Goal: Information Seeking & Learning: Check status

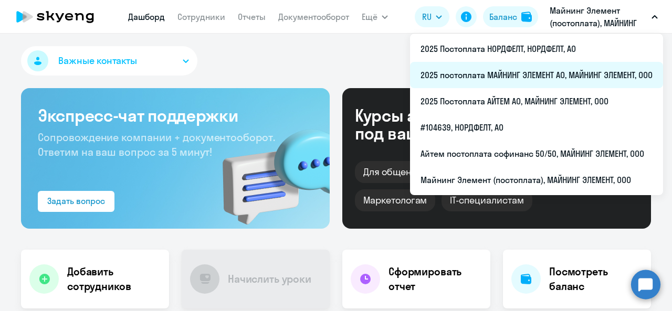
click at [532, 64] on li "2025 постоплата МАЙНИНГ ЭЛЕМЕНТ АО, МАЙНИНГ ЭЛЕМЕНТ, ООО" at bounding box center [536, 75] width 253 height 26
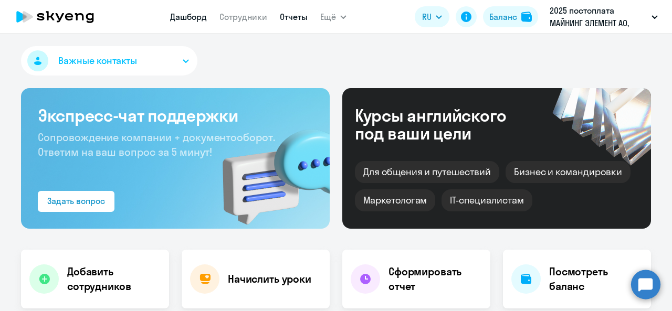
click at [291, 17] on link "Отчеты" at bounding box center [294, 17] width 28 height 11
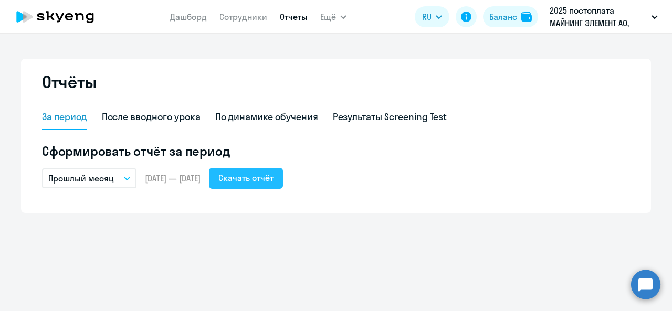
click at [264, 174] on div "Скачать отчёт" at bounding box center [245, 178] width 55 height 13
click at [233, 19] on link "Сотрудники" at bounding box center [243, 17] width 48 height 11
select select "30"
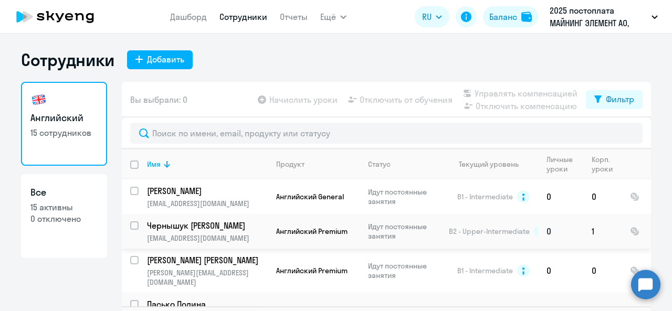
click at [205, 225] on p "Чернышук [PERSON_NAME]" at bounding box center [206, 226] width 119 height 12
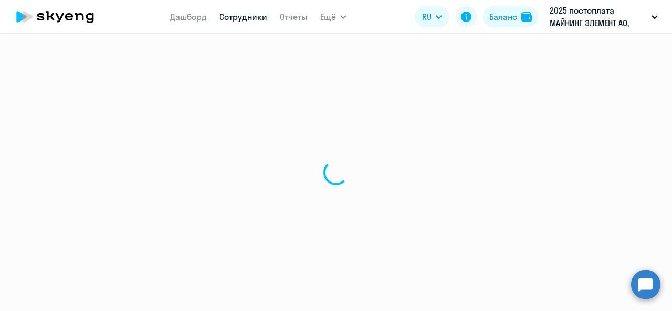
select select "english"
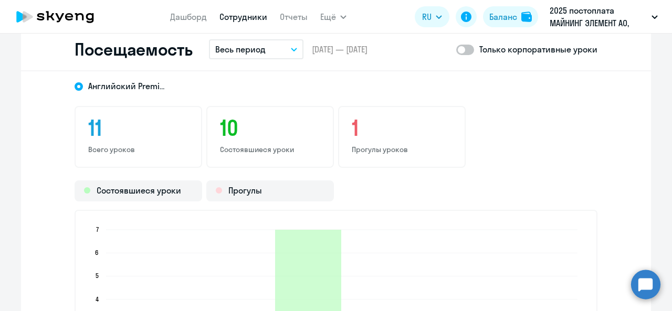
scroll to position [1260, 0]
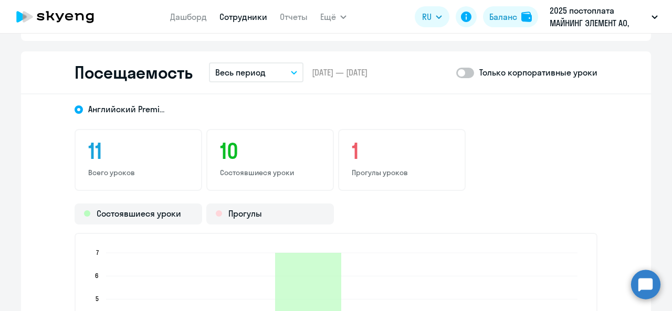
click at [467, 75] on span at bounding box center [465, 73] width 18 height 11
click at [456, 73] on input "checkbox" at bounding box center [456, 72] width 1 height 1
checkbox input "true"
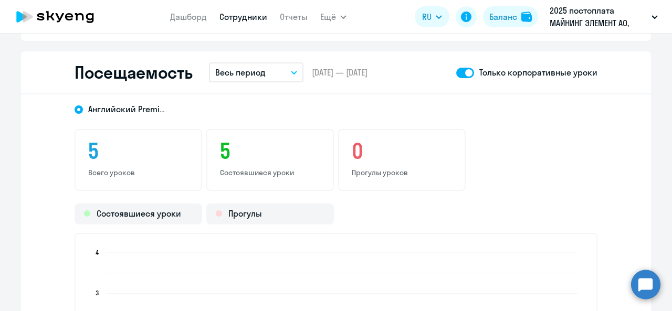
click at [292, 70] on button "Весь период" at bounding box center [256, 72] width 95 height 20
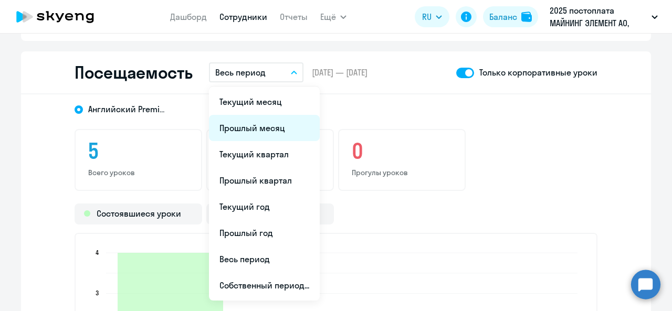
click at [272, 131] on li "Прошлый месяц" at bounding box center [264, 128] width 111 height 26
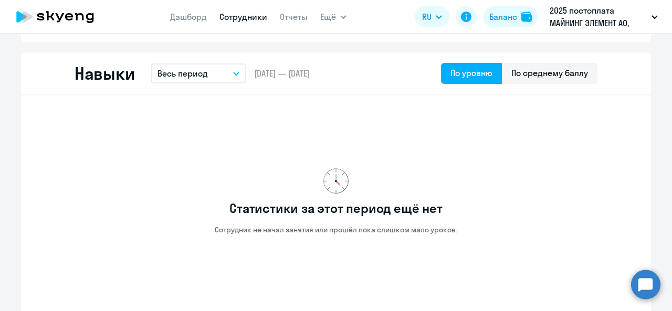
scroll to position [525, 0]
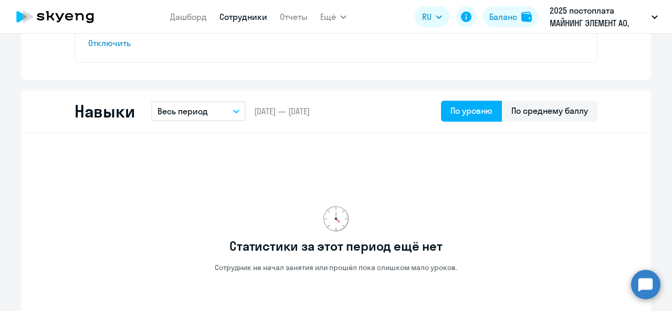
click at [254, 20] on link "Сотрудники" at bounding box center [243, 17] width 48 height 11
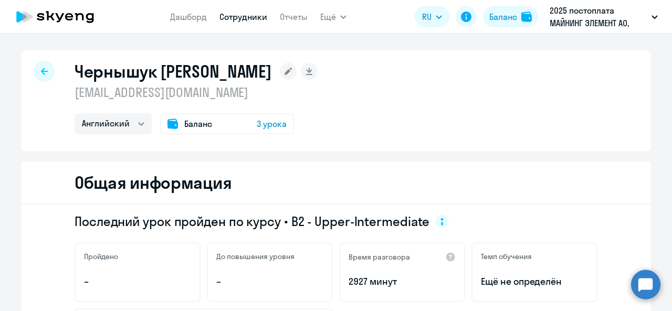
select select "30"
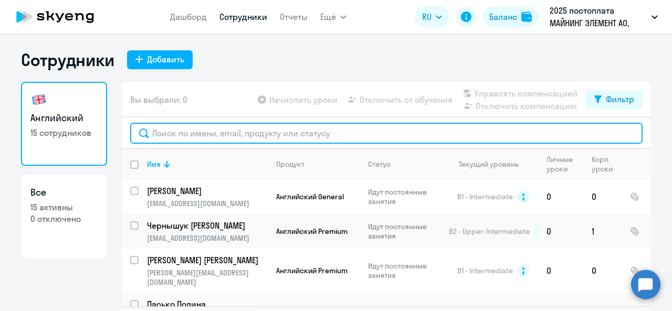
click at [221, 131] on input "text" at bounding box center [386, 133] width 512 height 21
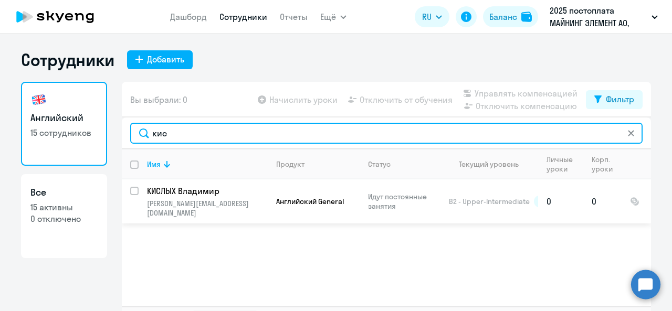
type input "кис"
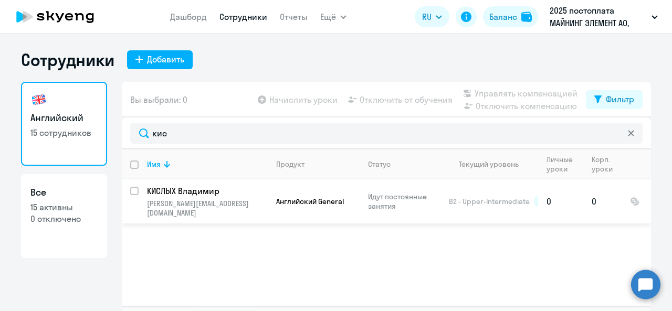
click at [193, 188] on p "КИСЛЫХ Владимир" at bounding box center [206, 191] width 119 height 12
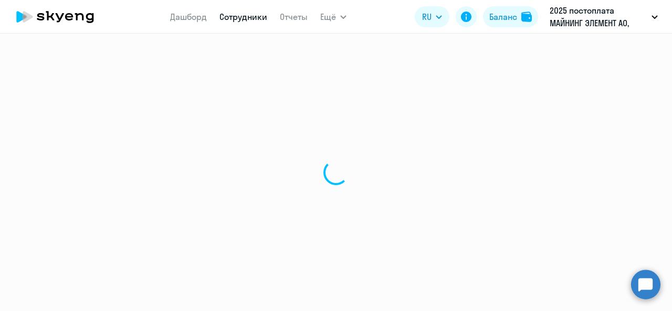
select select "english"
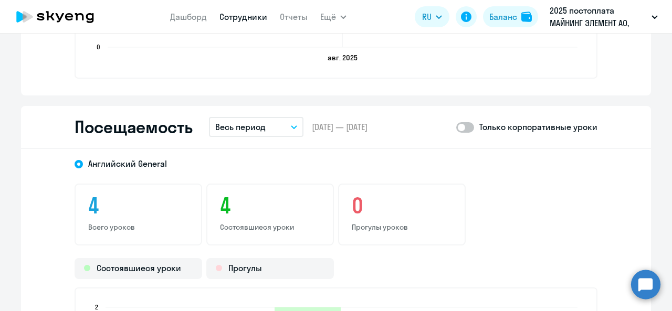
scroll to position [1208, 0]
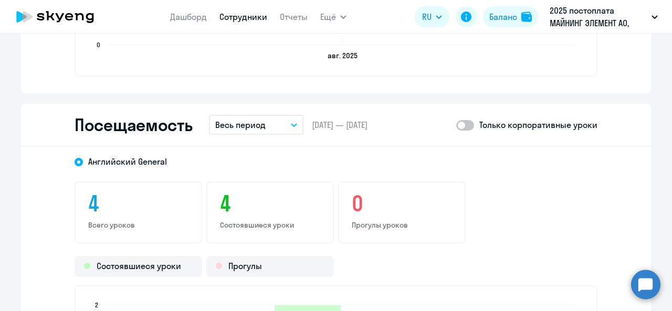
drag, startPoint x: 463, startPoint y: 124, endPoint x: 348, endPoint y: 124, distance: 115.5
click at [462, 124] on span at bounding box center [465, 125] width 18 height 11
click at [456, 125] on input "checkbox" at bounding box center [456, 125] width 1 height 1
checkbox input "true"
click at [264, 127] on button "Весь период" at bounding box center [256, 125] width 95 height 20
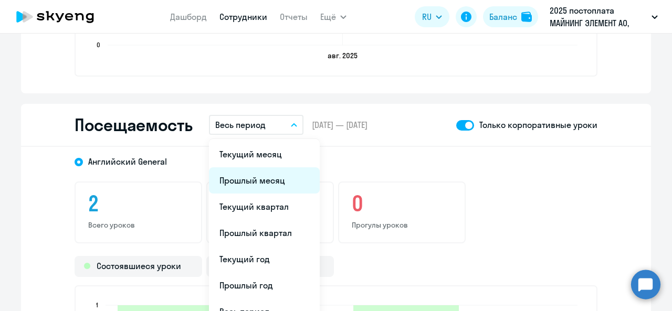
click at [274, 185] on li "Прошлый месяц" at bounding box center [264, 180] width 111 height 26
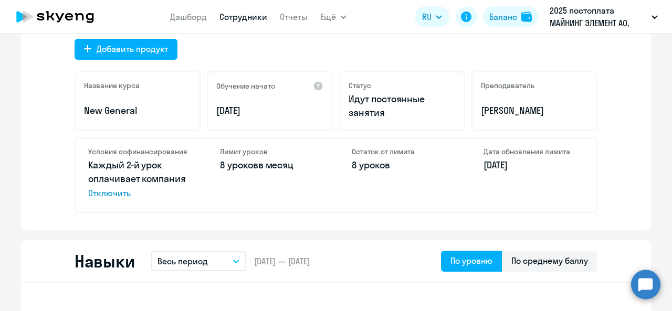
scroll to position [263, 0]
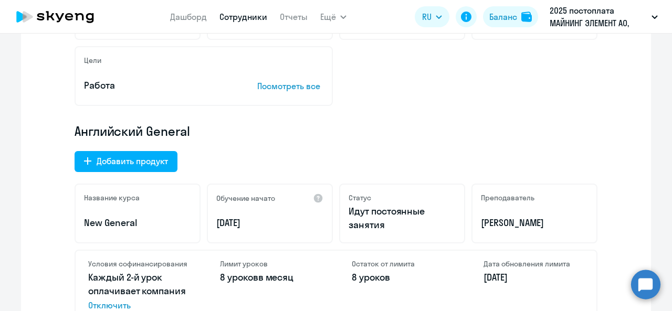
click at [240, 23] on nav "Дашборд Сотрудники Отчеты" at bounding box center [239, 16] width 138 height 21
click at [243, 21] on link "Сотрудники" at bounding box center [243, 17] width 48 height 11
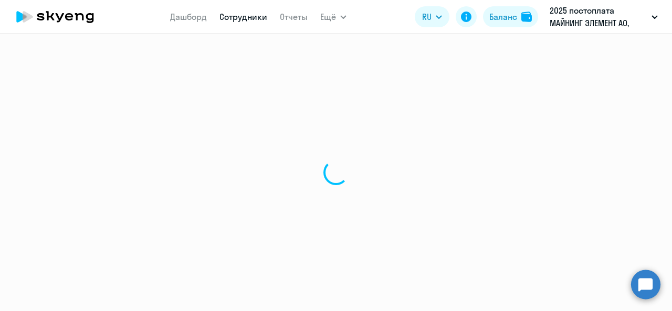
select select "30"
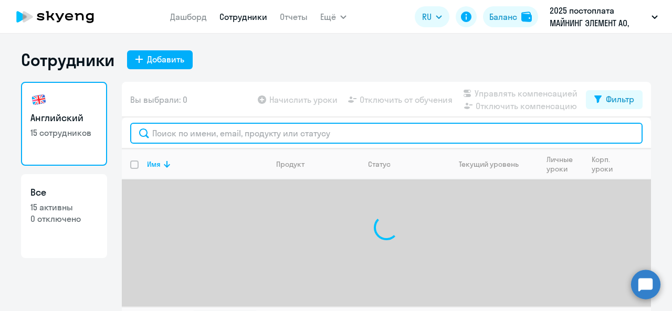
click at [274, 141] on input "text" at bounding box center [386, 133] width 512 height 21
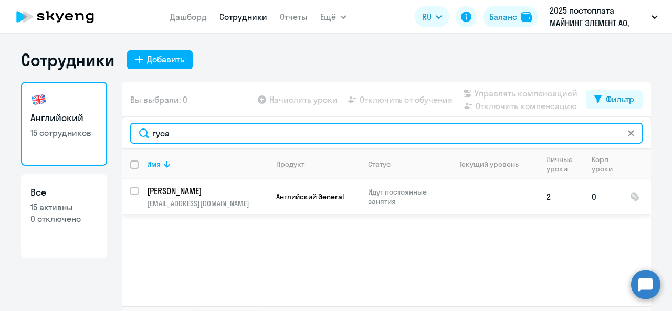
type input "гуса"
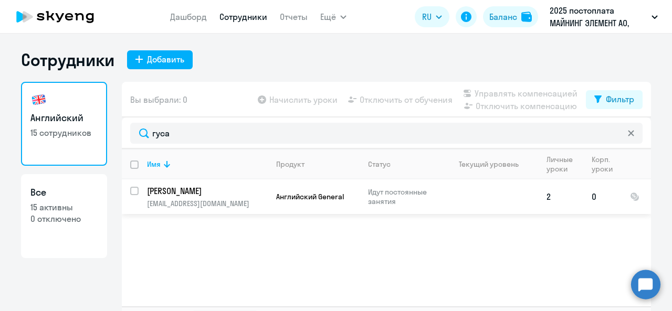
click at [168, 191] on p "[PERSON_NAME]" at bounding box center [206, 191] width 119 height 12
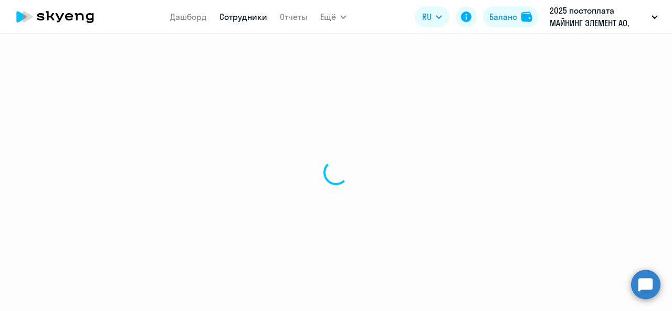
select select "english"
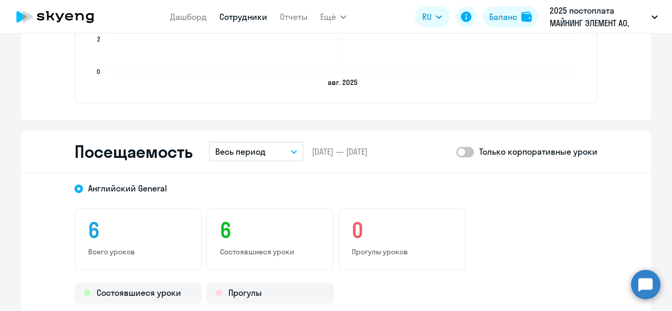
scroll to position [1155, 0]
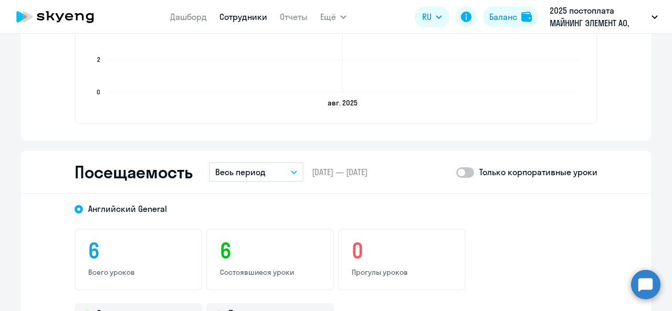
click at [464, 171] on span at bounding box center [465, 172] width 18 height 11
click at [456, 172] on input "checkbox" at bounding box center [456, 172] width 1 height 1
checkbox input "true"
click at [259, 176] on p "Весь период" at bounding box center [240, 172] width 50 height 13
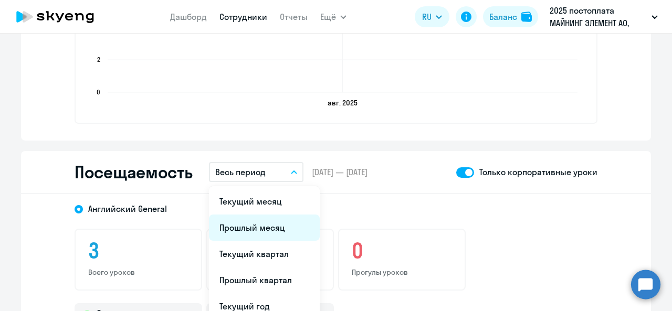
click at [242, 223] on li "Прошлый месяц" at bounding box center [264, 228] width 111 height 26
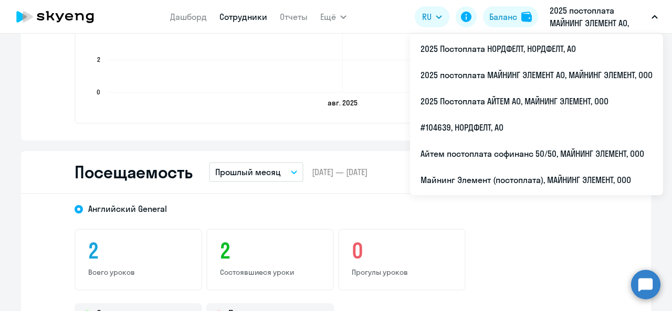
click at [574, 14] on p "2025 постоплата МАЙНИНГ ЭЛЕМЕНТ АО, МАЙНИНГ ЭЛЕМЕНТ, ООО" at bounding box center [599, 16] width 98 height 25
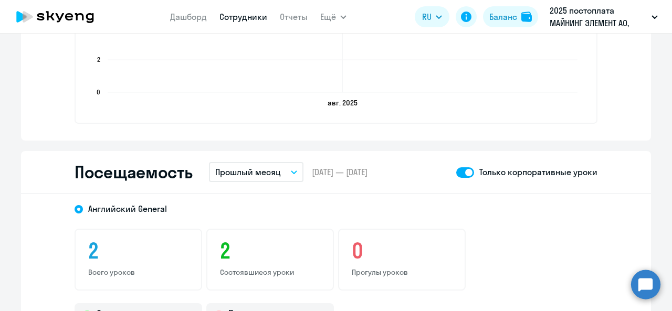
click at [574, 14] on p "2025 постоплата МАЙНИНГ ЭЛЕМЕНТ АО, МАЙНИНГ ЭЛЕМЕНТ, ООО" at bounding box center [599, 16] width 98 height 25
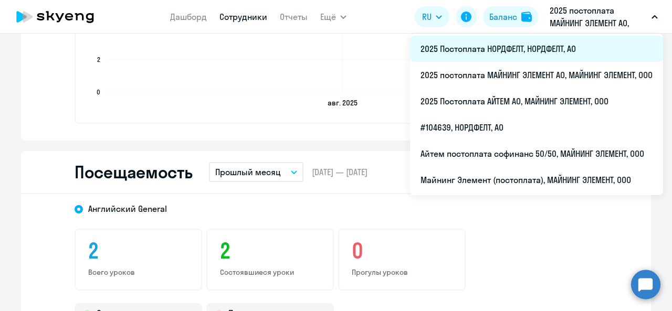
click at [484, 53] on li "2025 Постоплата НОРДФЕЛТ, НОРДФЕЛТ, АО" at bounding box center [536, 49] width 253 height 26
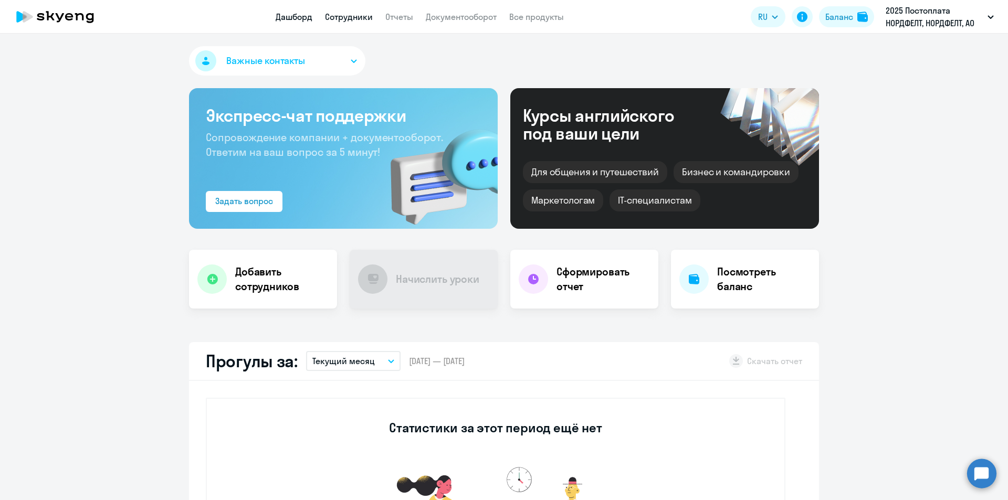
click at [350, 16] on link "Сотрудники" at bounding box center [349, 17] width 48 height 11
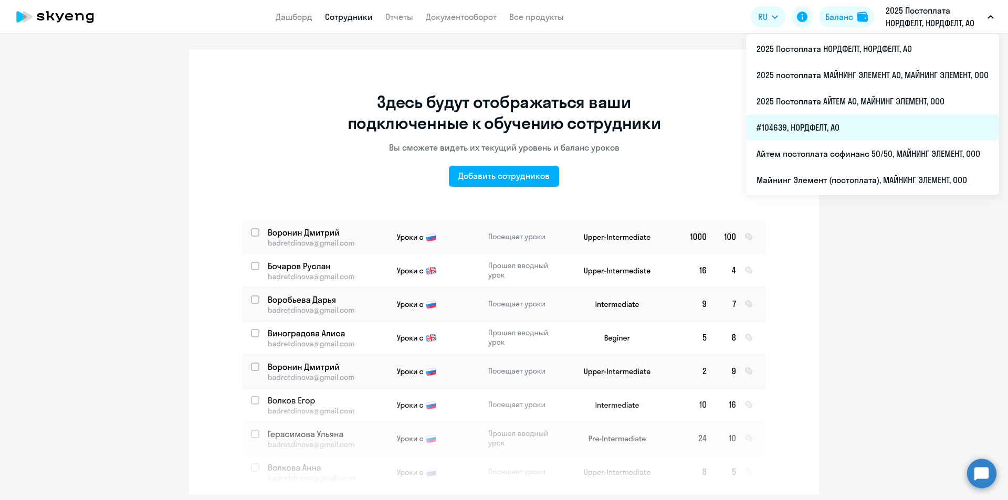
click at [672, 127] on li "#104639, НОРДФЕЛТ, АО" at bounding box center [872, 127] width 253 height 26
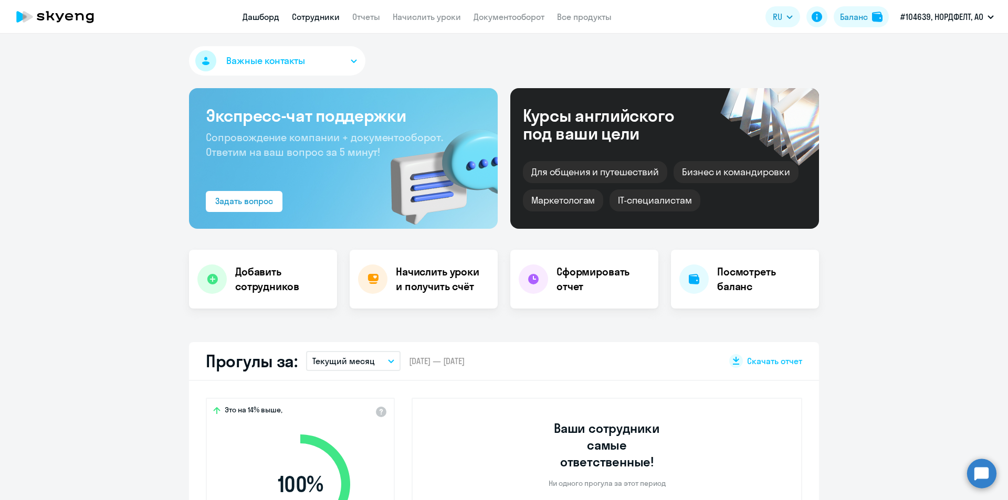
click at [319, 16] on link "Сотрудники" at bounding box center [316, 17] width 48 height 11
select select "30"
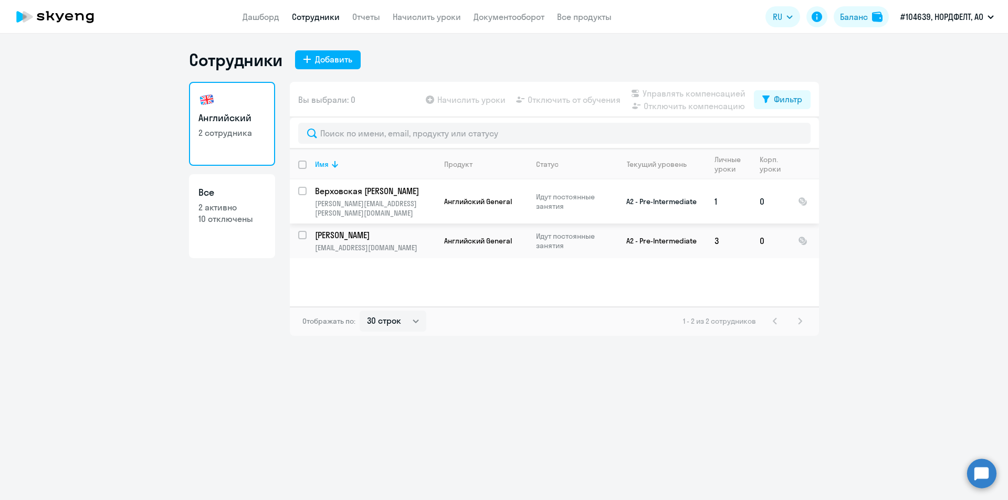
click at [353, 193] on p "Верховская [PERSON_NAME]" at bounding box center [374, 191] width 119 height 12
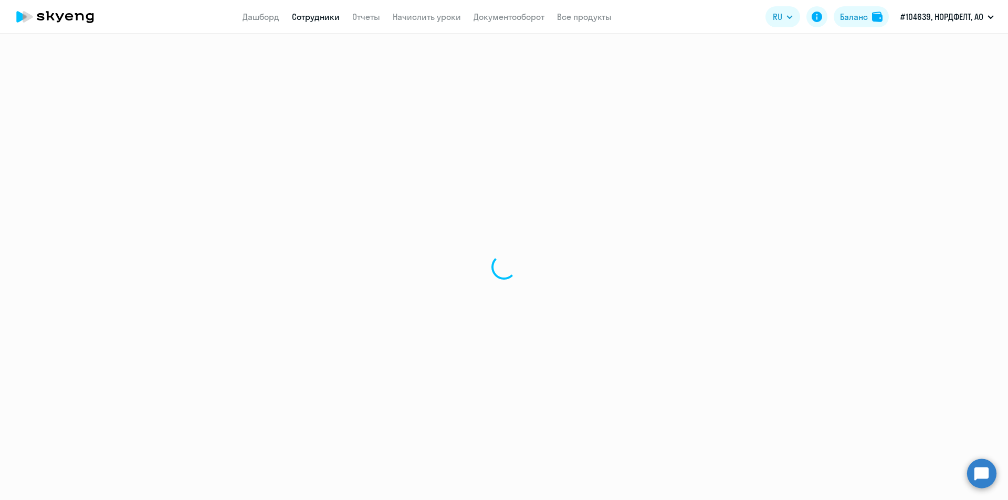
select select "english"
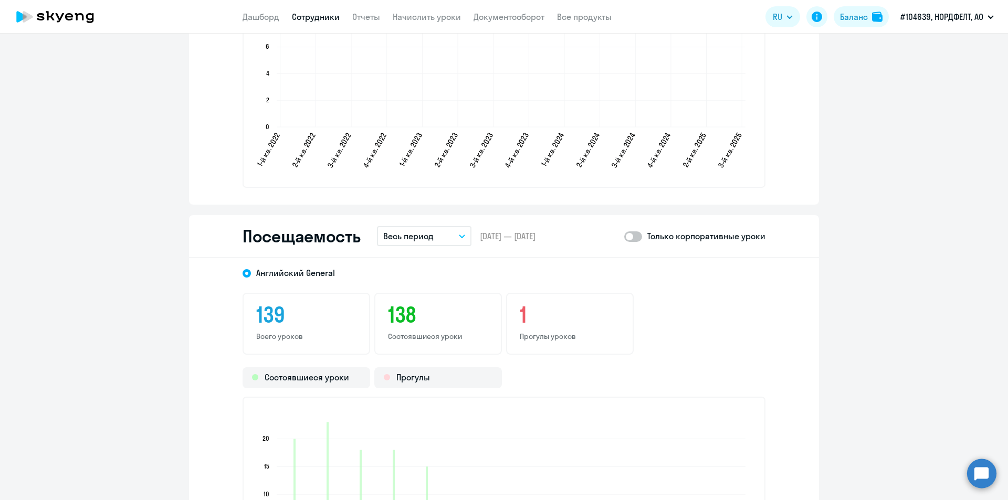
scroll to position [1208, 0]
click at [443, 233] on button "Весь период" at bounding box center [424, 234] width 95 height 20
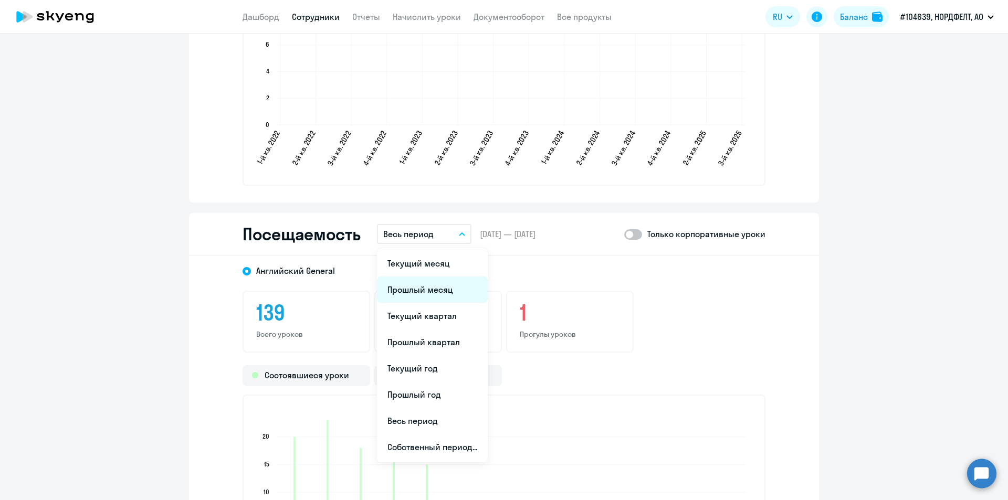
click at [432, 293] on li "Прошлый месяц" at bounding box center [432, 290] width 111 height 26
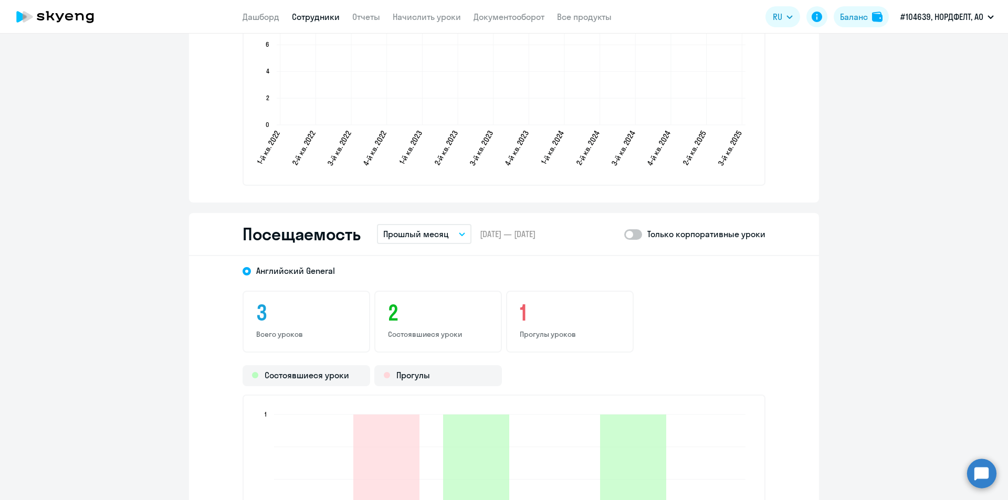
click at [637, 236] on span at bounding box center [633, 234] width 18 height 11
click at [624, 235] on input "checkbox" at bounding box center [624, 234] width 1 height 1
checkbox input "true"
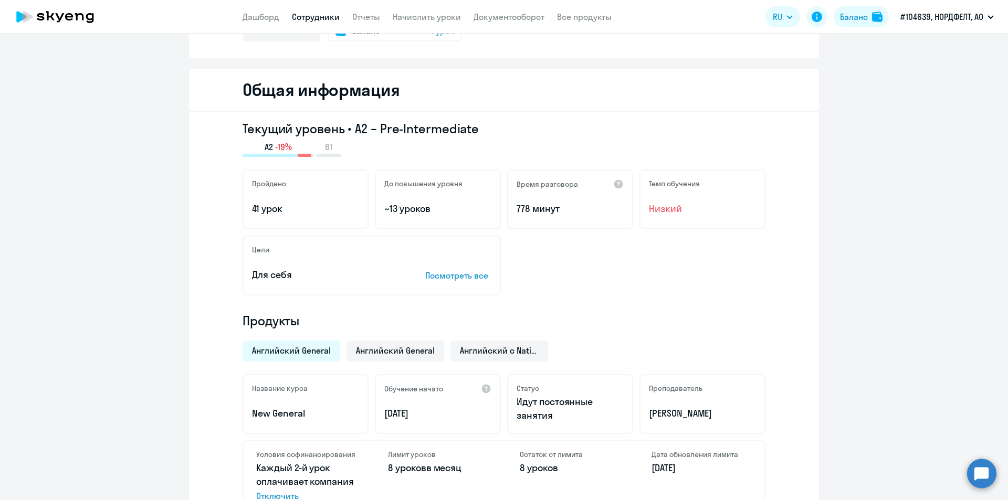
scroll to position [0, 0]
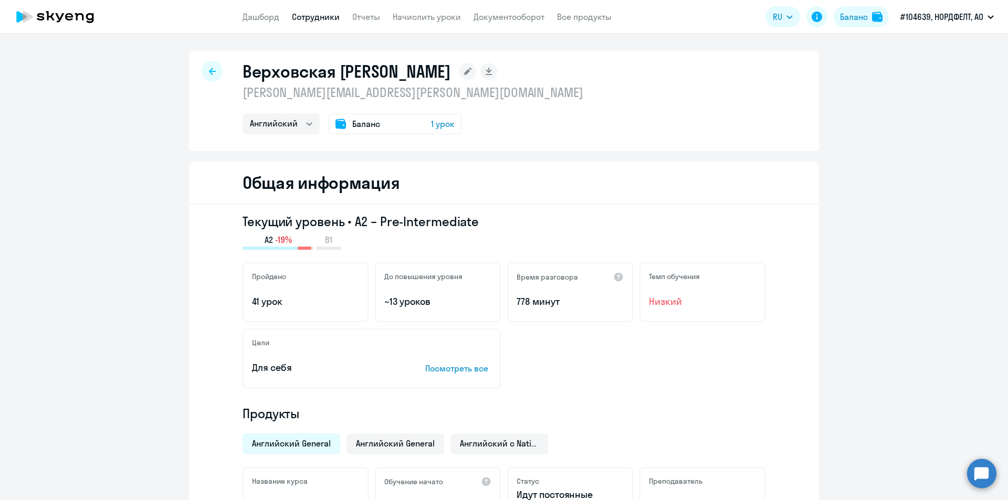
click at [217, 66] on div at bounding box center [212, 71] width 21 height 21
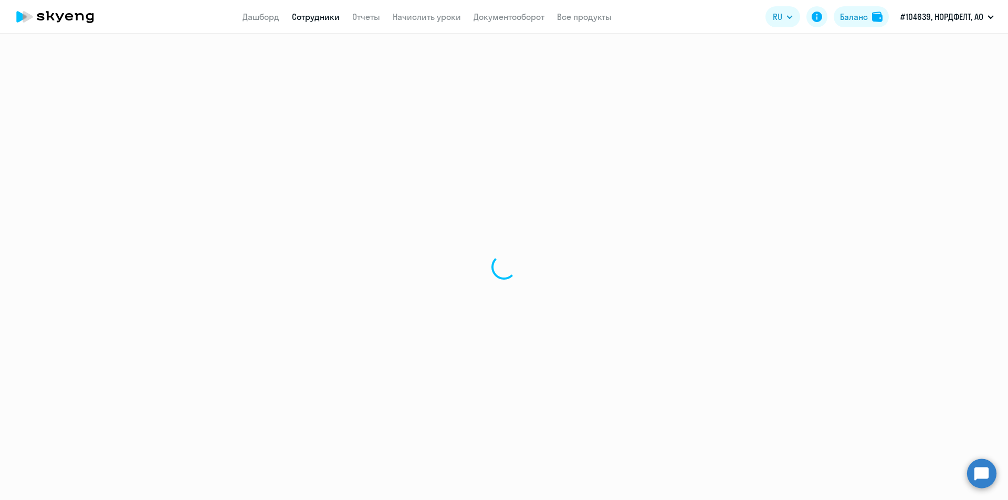
select select "30"
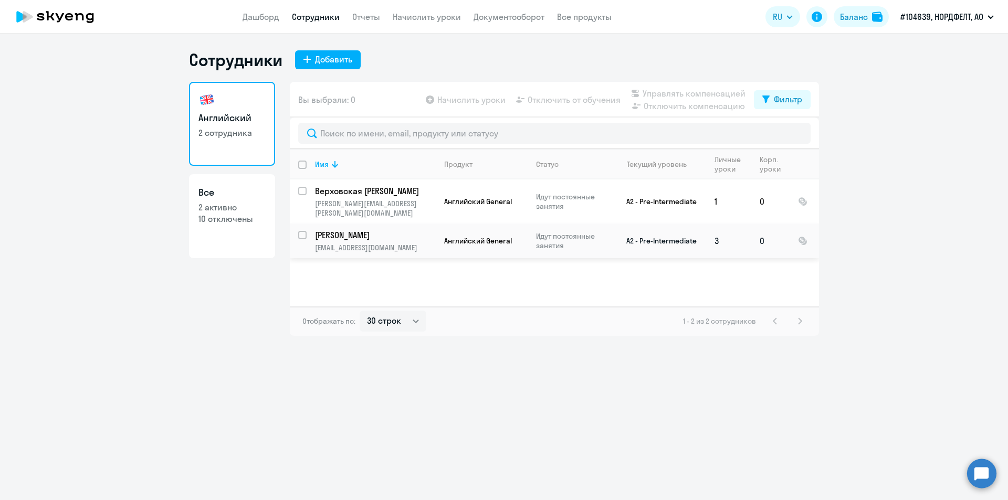
click at [370, 243] on p "[EMAIL_ADDRESS][DOMAIN_NAME]" at bounding box center [375, 247] width 120 height 9
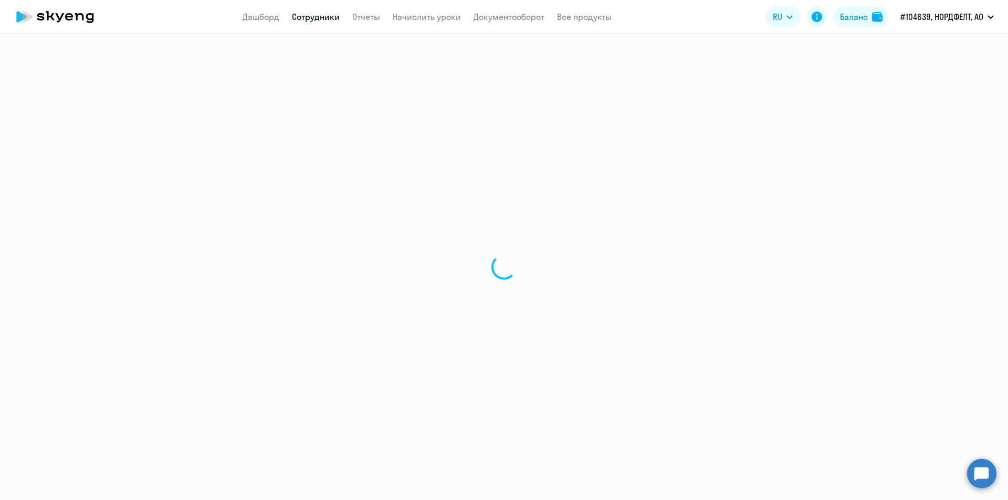
select select "english"
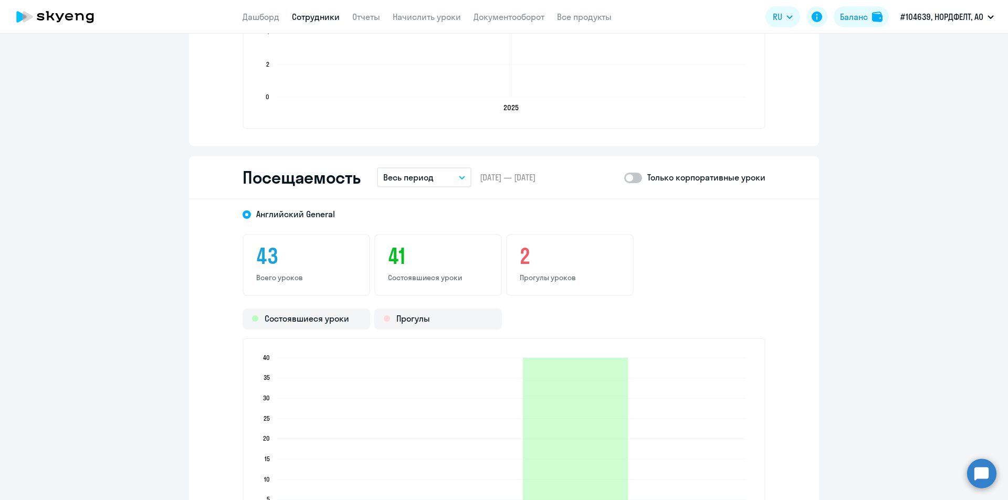
scroll to position [1208, 0]
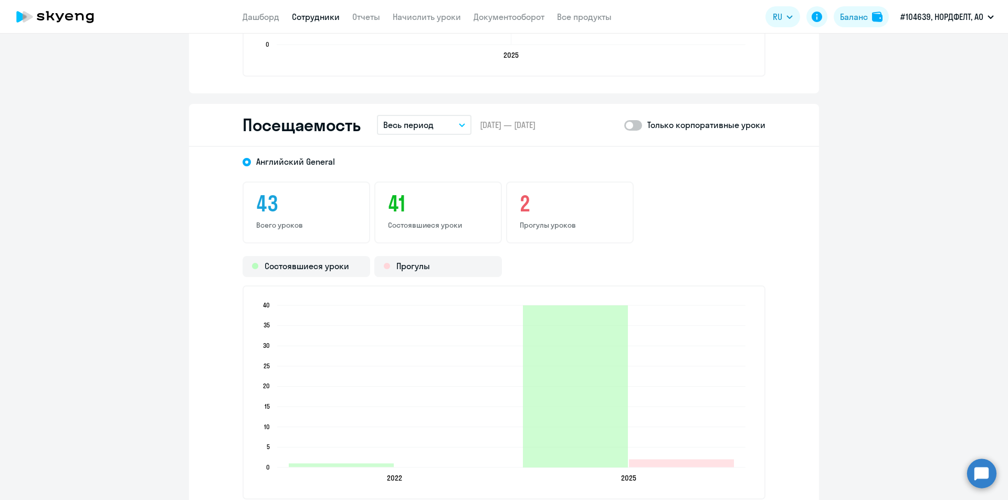
click at [444, 132] on button "Весь период" at bounding box center [424, 125] width 95 height 20
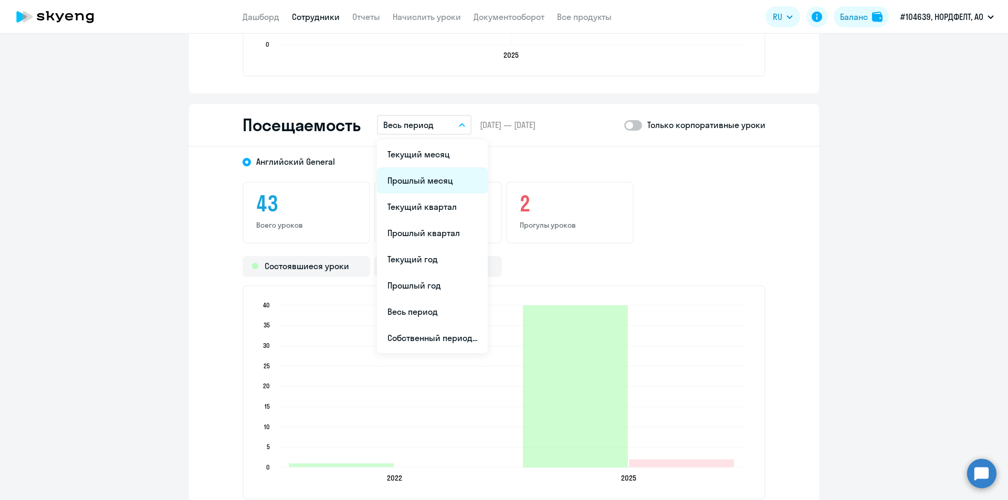
click at [432, 184] on li "Прошлый месяц" at bounding box center [432, 180] width 111 height 26
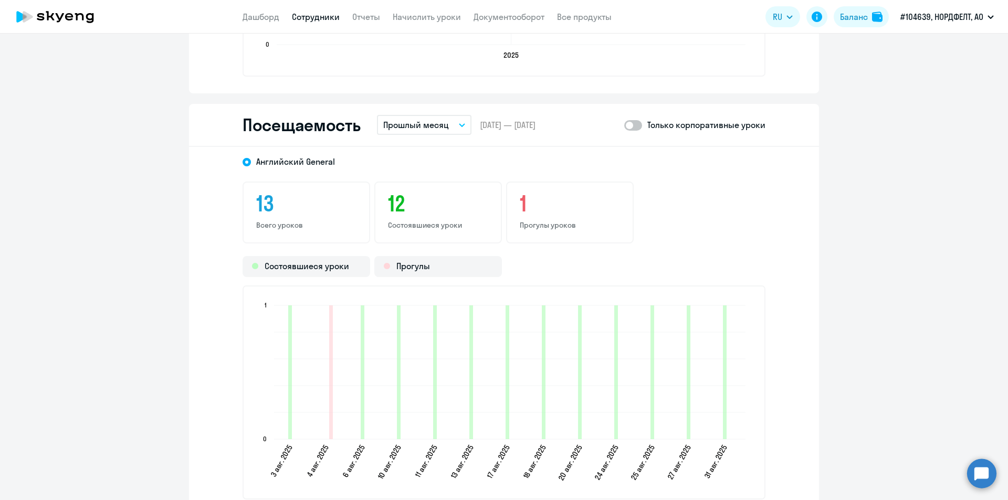
click at [627, 128] on span at bounding box center [633, 125] width 18 height 11
click at [624, 125] on input "checkbox" at bounding box center [624, 125] width 1 height 1
checkbox input "true"
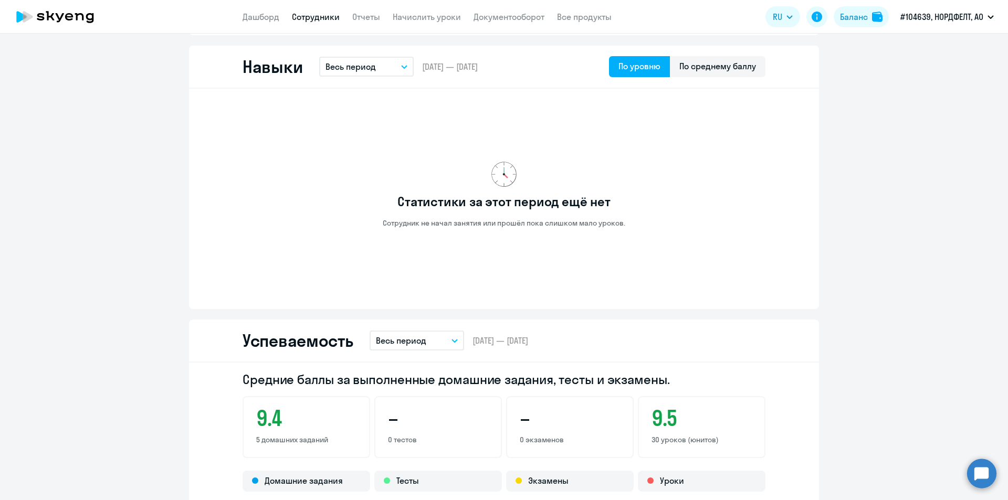
scroll to position [420, 0]
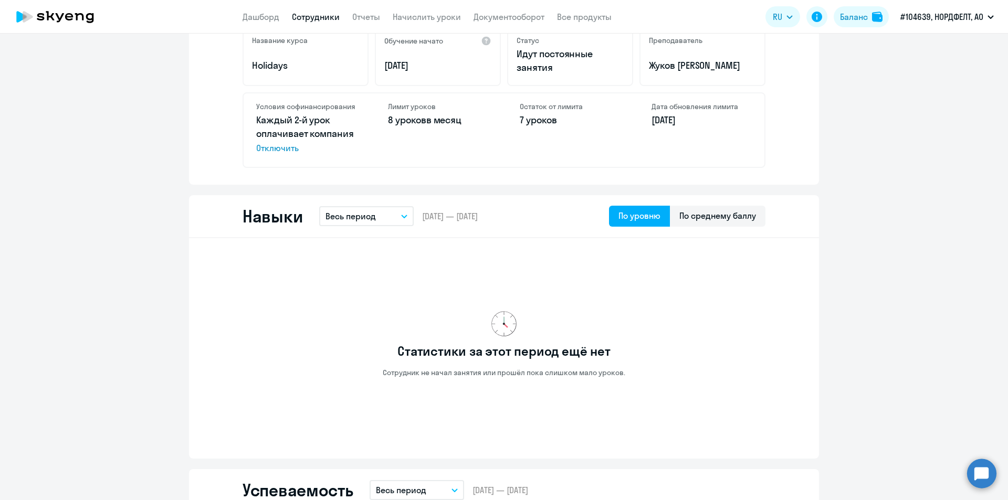
select select "30"
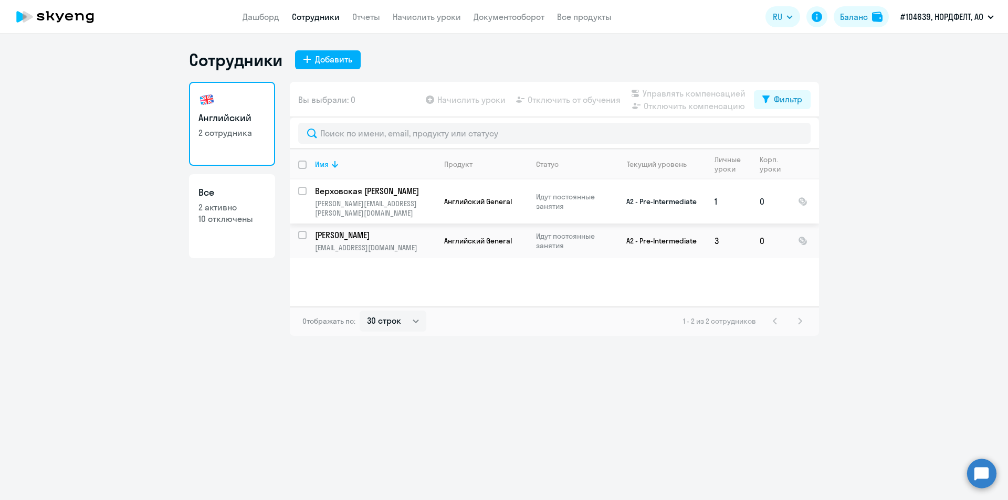
click at [375, 200] on p "[PERSON_NAME][EMAIL_ADDRESS][PERSON_NAME][DOMAIN_NAME]" at bounding box center [375, 208] width 120 height 19
select select "english"
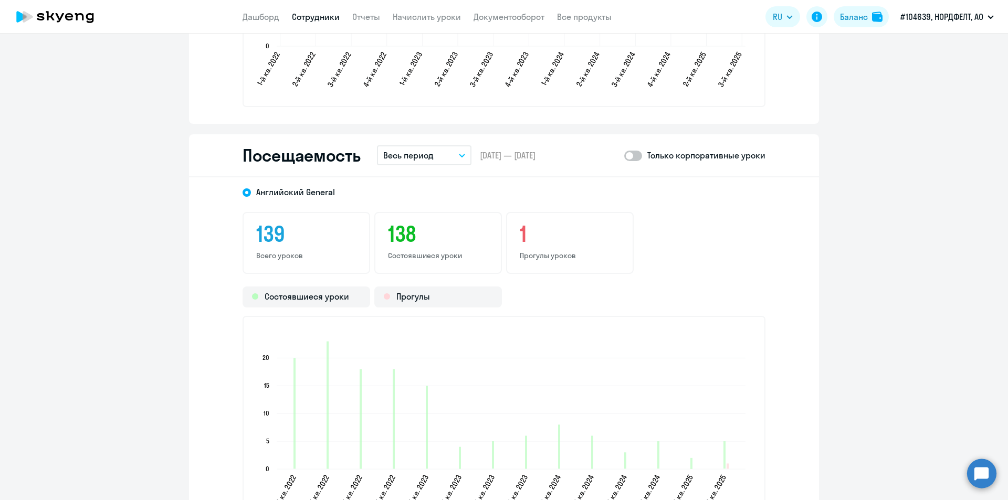
scroll to position [1365, 0]
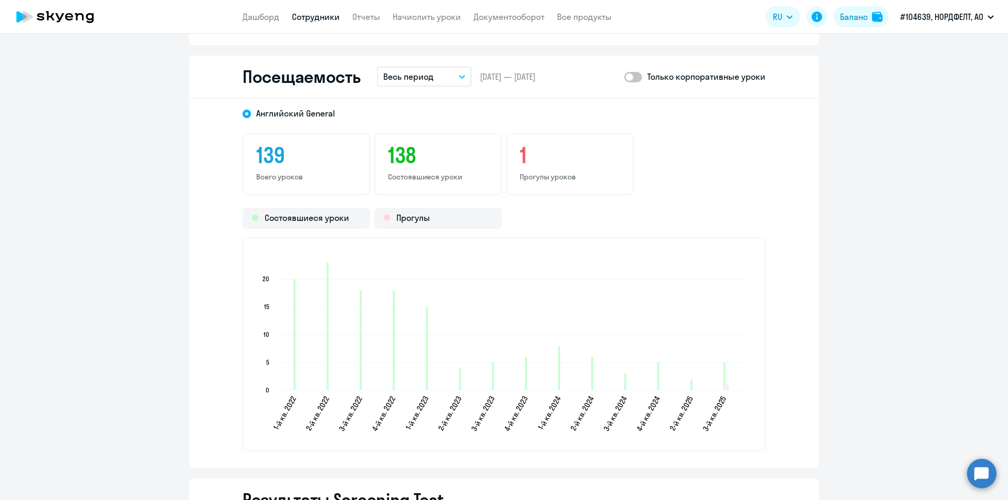
click at [448, 92] on div "Посещаемость Весь период – [DATE] — [DATE] Только корпоративные уроки" at bounding box center [504, 77] width 630 height 43
click at [449, 83] on button "Весь период" at bounding box center [424, 77] width 95 height 20
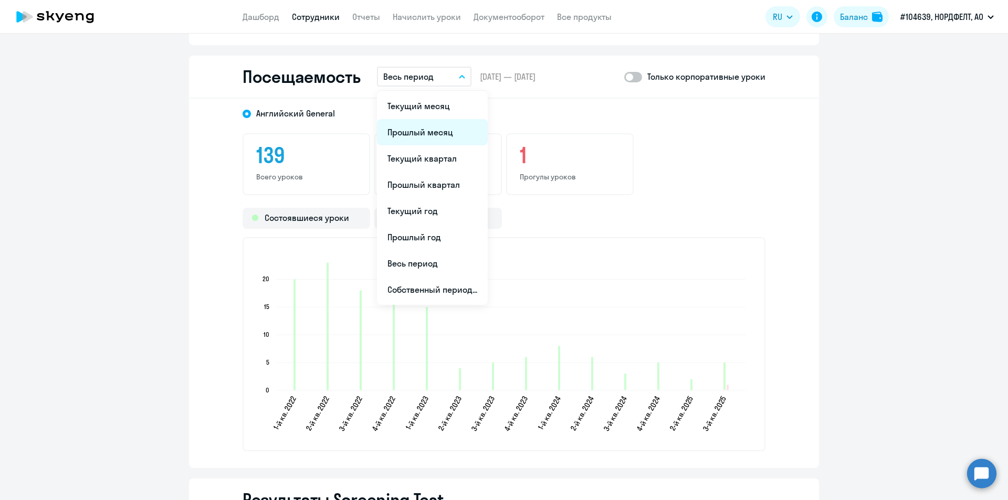
click at [429, 133] on li "Прошлый месяц" at bounding box center [432, 132] width 111 height 26
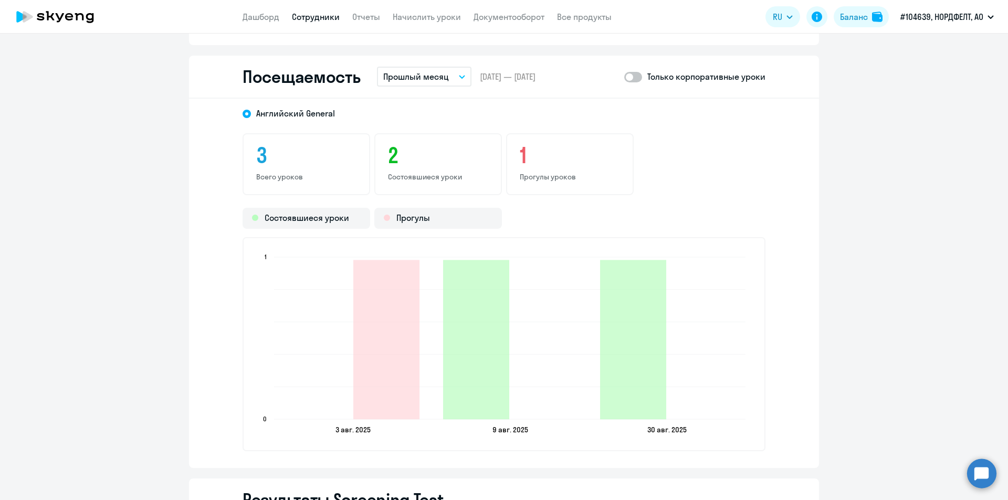
click at [630, 81] on span at bounding box center [633, 77] width 18 height 11
click at [624, 77] on input "checkbox" at bounding box center [624, 77] width 1 height 1
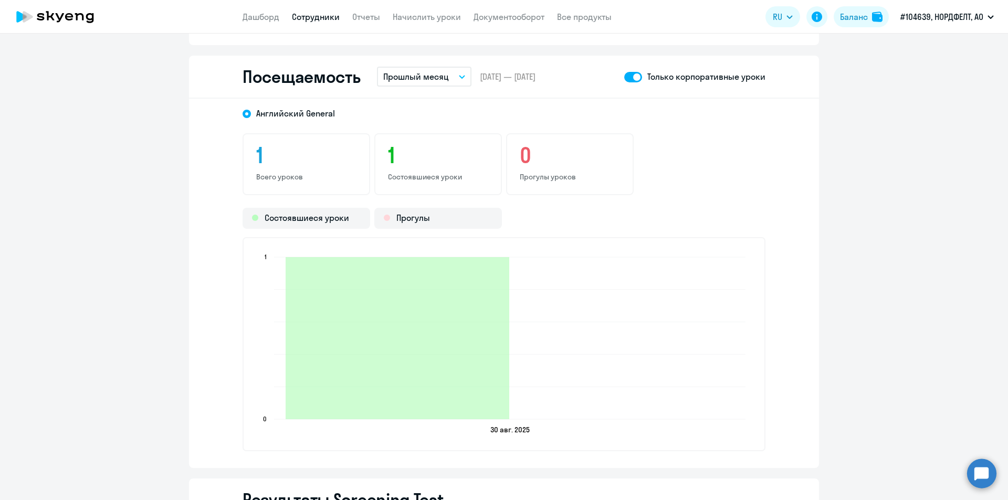
click at [629, 75] on span at bounding box center [633, 77] width 18 height 11
click at [624, 77] on input "checkbox" at bounding box center [624, 77] width 1 height 1
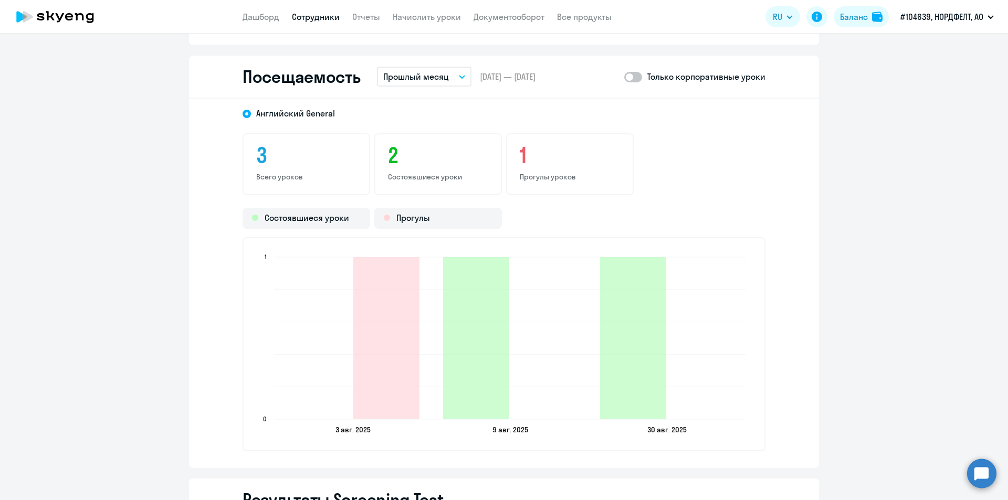
click at [632, 76] on span at bounding box center [633, 77] width 18 height 11
click at [624, 77] on input "checkbox" at bounding box center [624, 77] width 1 height 1
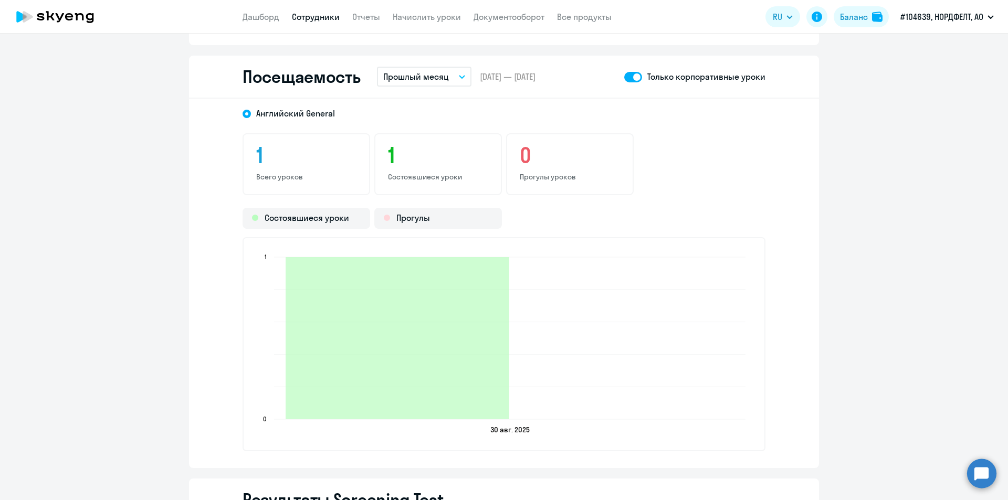
click at [628, 75] on span at bounding box center [633, 77] width 18 height 11
click at [624, 77] on input "checkbox" at bounding box center [624, 77] width 1 height 1
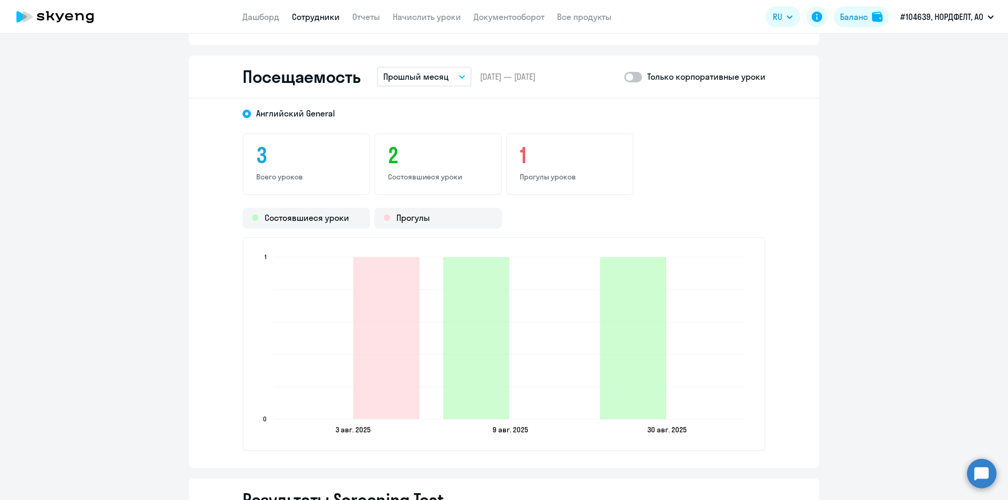
click at [630, 78] on span at bounding box center [633, 77] width 18 height 11
click at [624, 77] on input "checkbox" at bounding box center [624, 77] width 1 height 1
checkbox input "true"
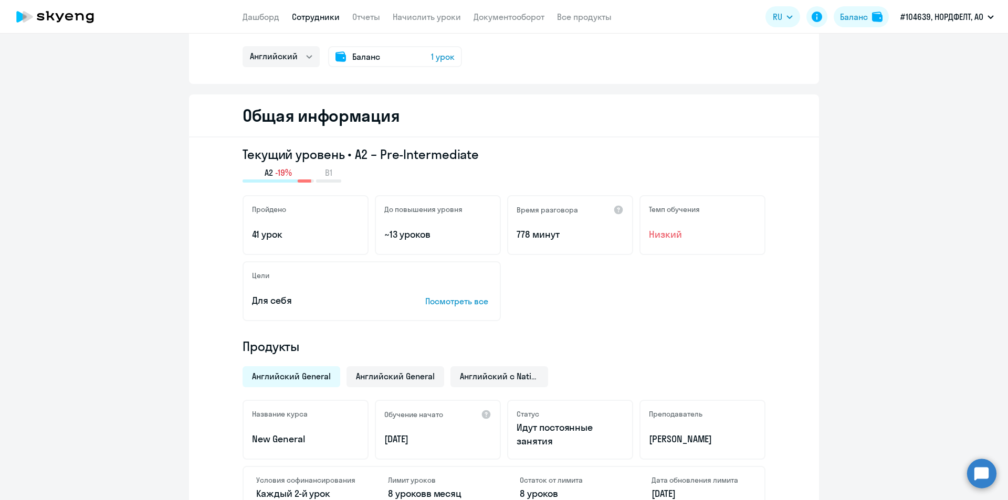
scroll to position [0, 0]
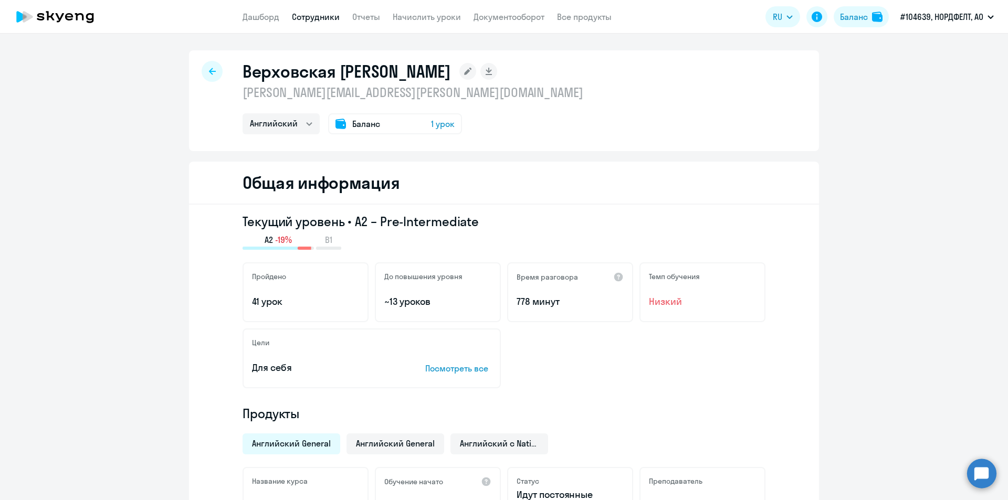
click at [209, 74] on icon at bounding box center [212, 71] width 7 height 7
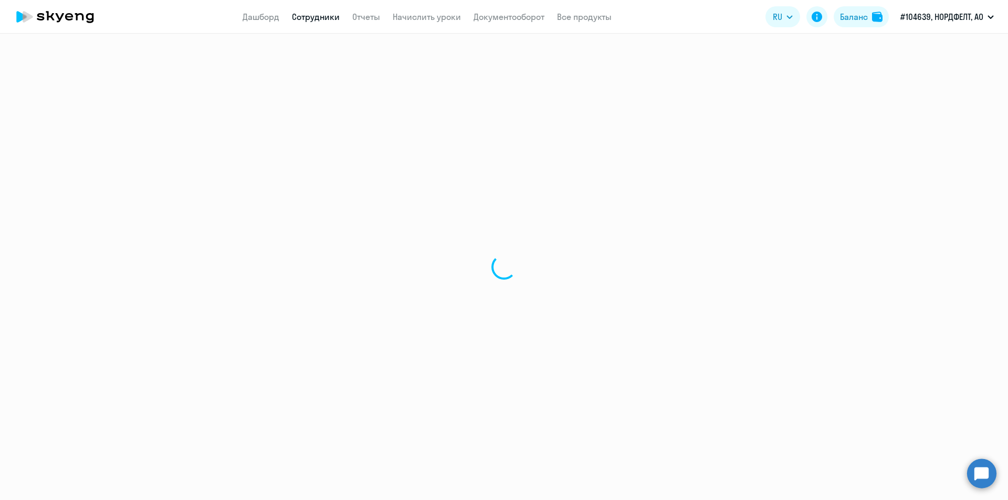
select select "30"
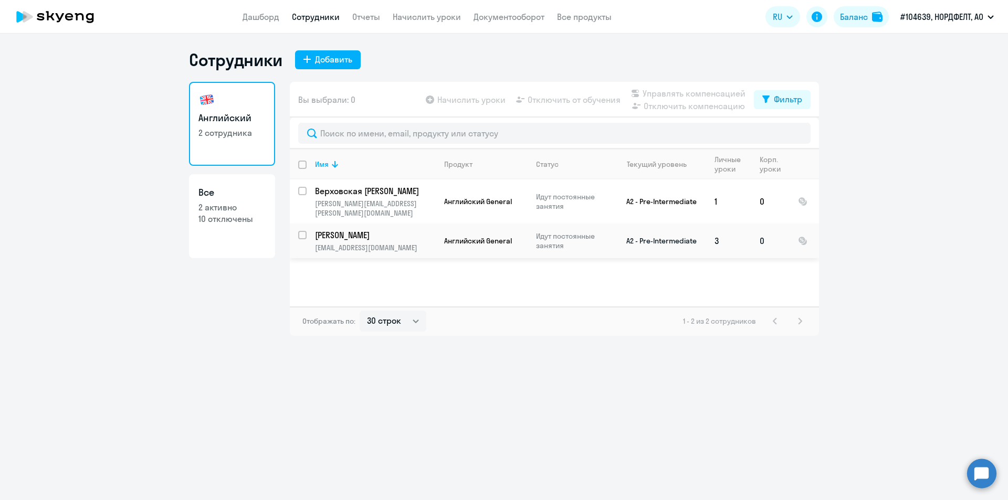
click at [364, 229] on p "[PERSON_NAME]" at bounding box center [374, 235] width 119 height 12
select select "english"
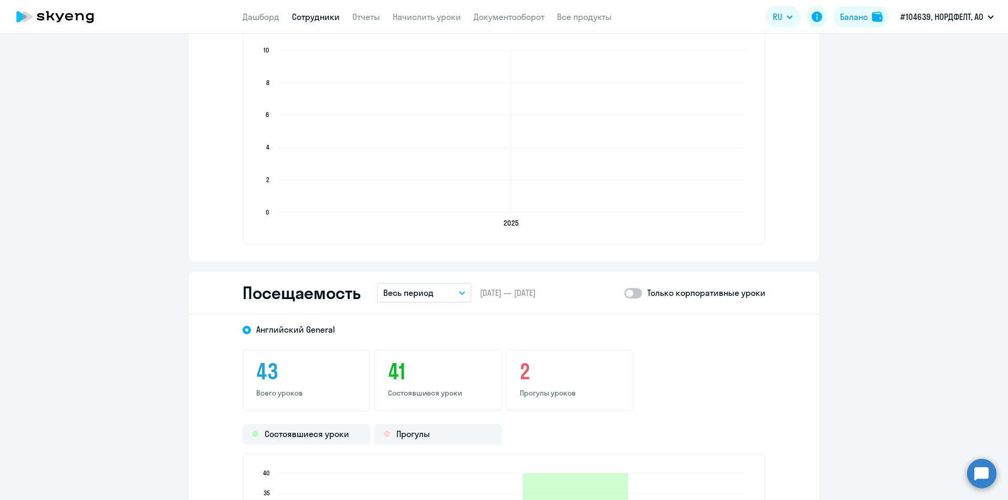
scroll to position [1208, 0]
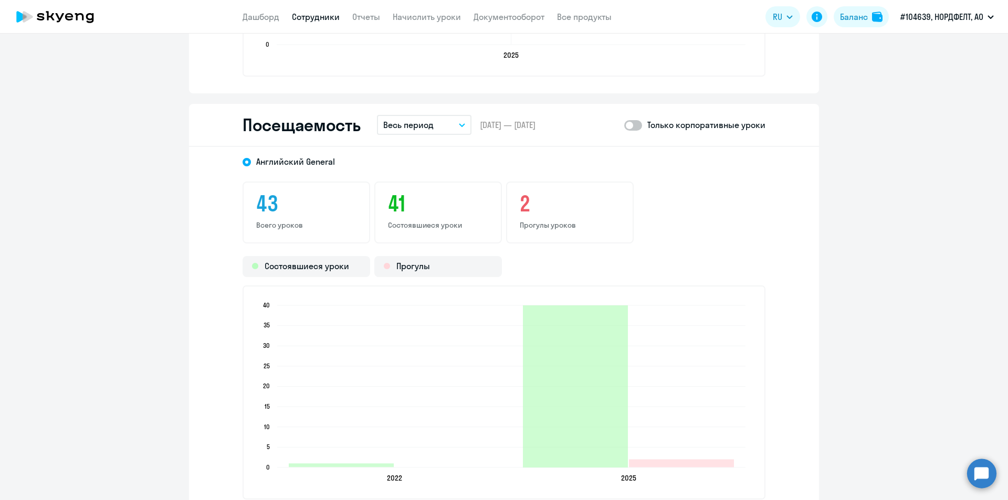
click at [446, 121] on button "Весь период" at bounding box center [424, 125] width 95 height 20
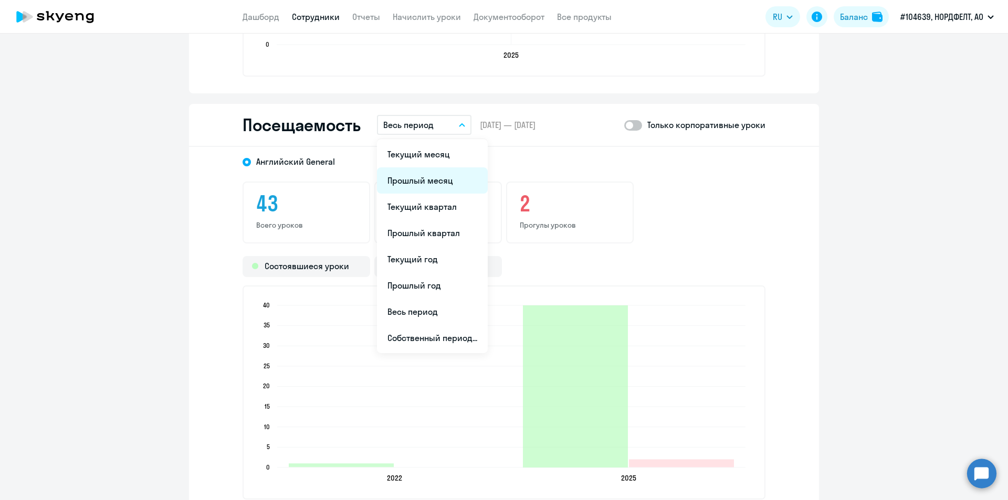
click at [433, 181] on li "Прошлый месяц" at bounding box center [432, 180] width 111 height 26
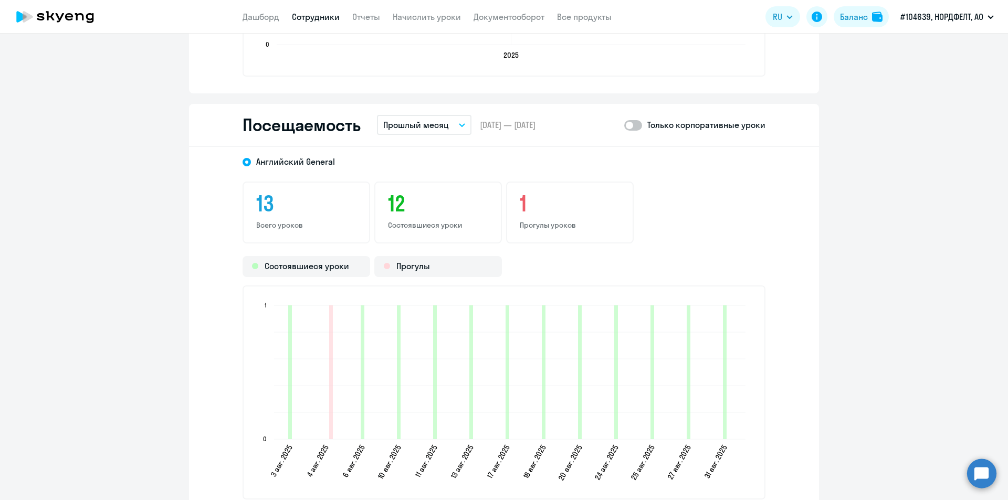
click at [636, 125] on span at bounding box center [633, 125] width 18 height 11
click at [624, 125] on input "checkbox" at bounding box center [624, 125] width 1 height 1
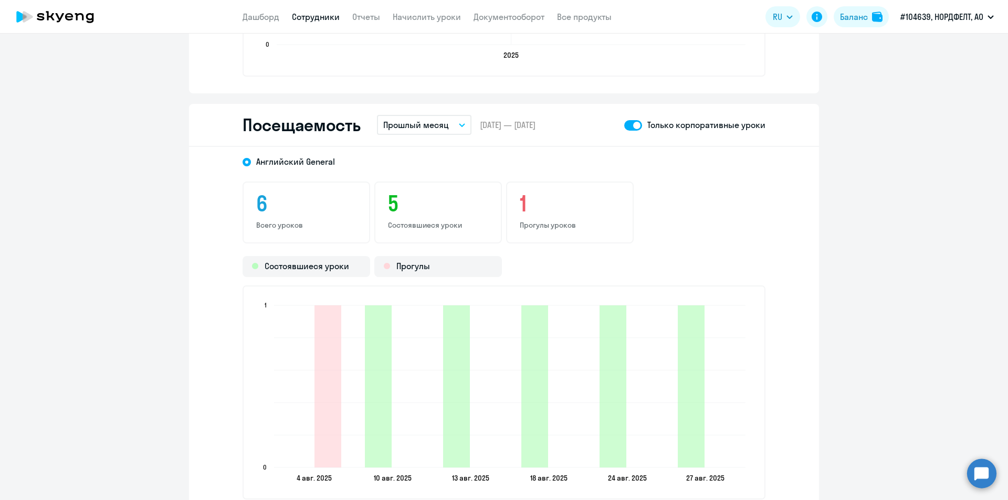
click at [629, 125] on span at bounding box center [633, 125] width 18 height 11
click at [624, 125] on input "checkbox" at bounding box center [624, 125] width 1 height 1
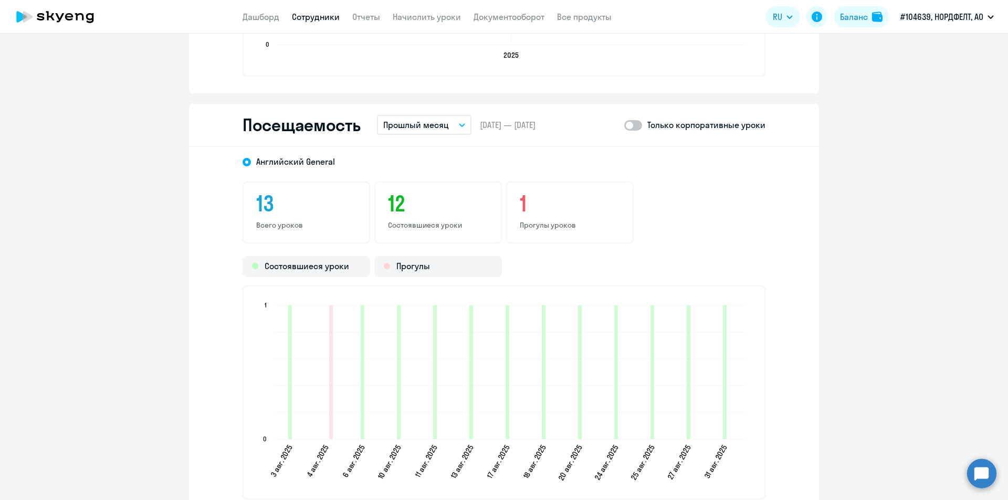
click at [631, 125] on span at bounding box center [633, 125] width 18 height 11
click at [624, 125] on input "checkbox" at bounding box center [624, 125] width 1 height 1
checkbox input "true"
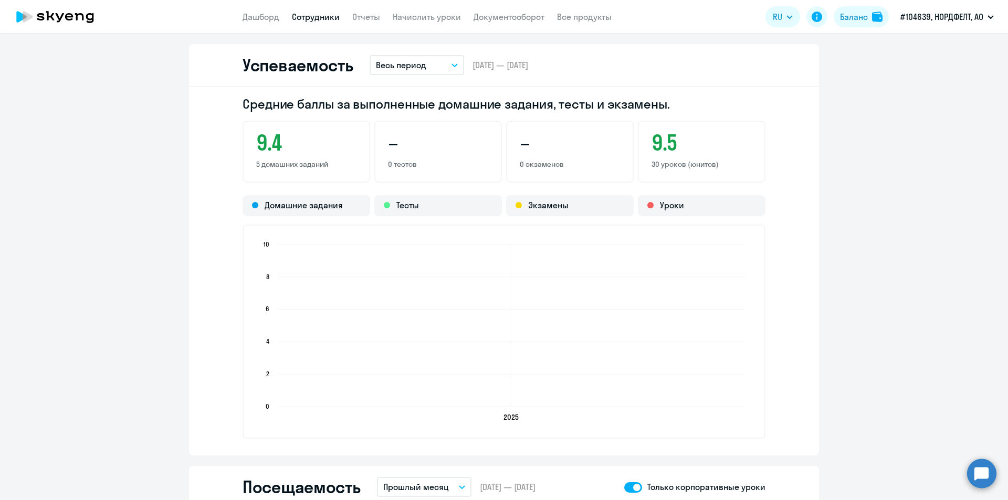
scroll to position [735, 0]
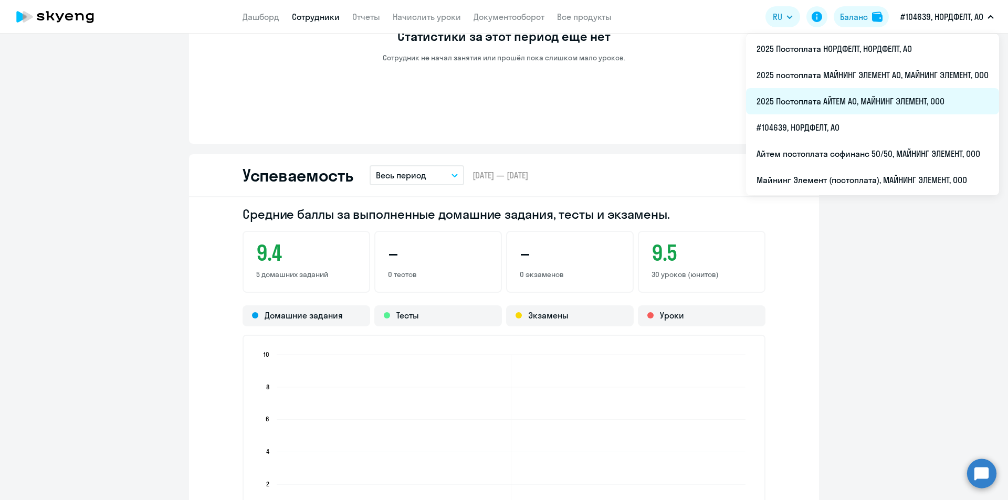
click at [672, 92] on li "2025 Постоплата АЙТЕМ АО, МАЙНИНГ ЭЛЕМЕНТ, ООО" at bounding box center [872, 101] width 253 height 26
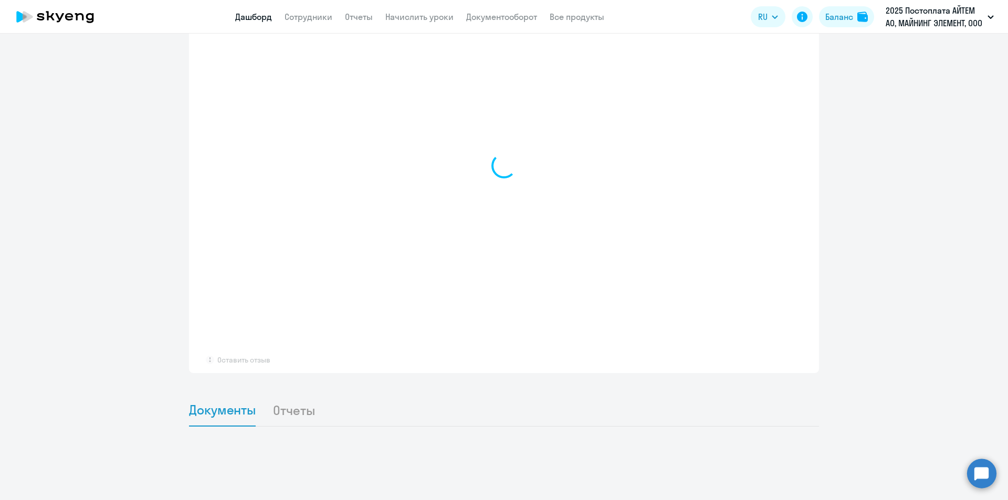
select select "30"
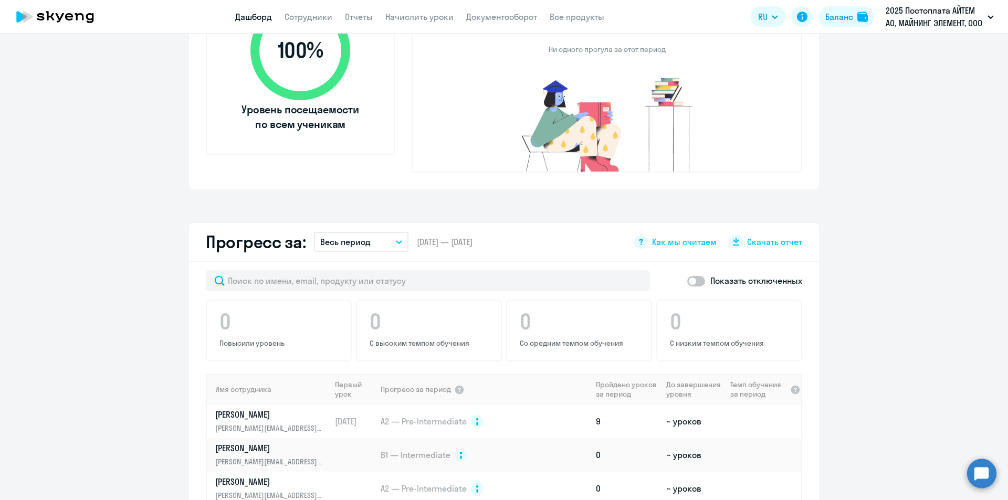
scroll to position [422, 0]
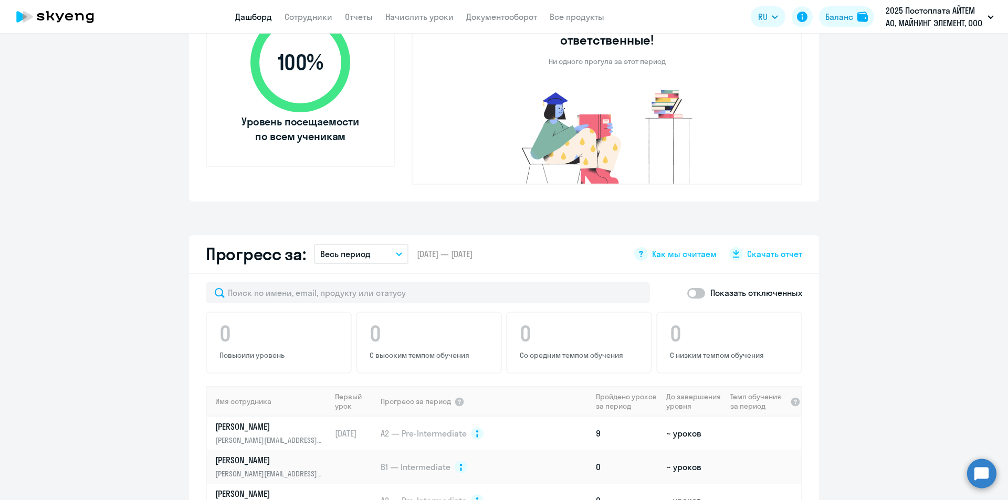
click at [317, 26] on app-header "Дашборд Сотрудники Отчеты Начислить уроки Документооборот Все продукты Дашборд …" at bounding box center [504, 17] width 1008 height 34
click at [318, 24] on app-header "Дашборд Сотрудники Отчеты Начислить уроки Документооборот Все продукты Дашборд …" at bounding box center [504, 17] width 1008 height 34
click at [318, 18] on link "Сотрудники" at bounding box center [309, 17] width 48 height 11
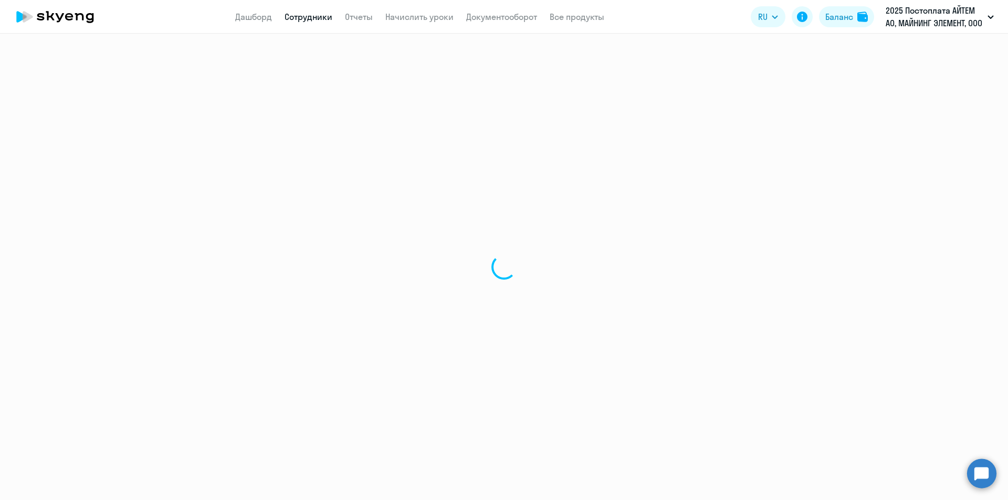
select select "30"
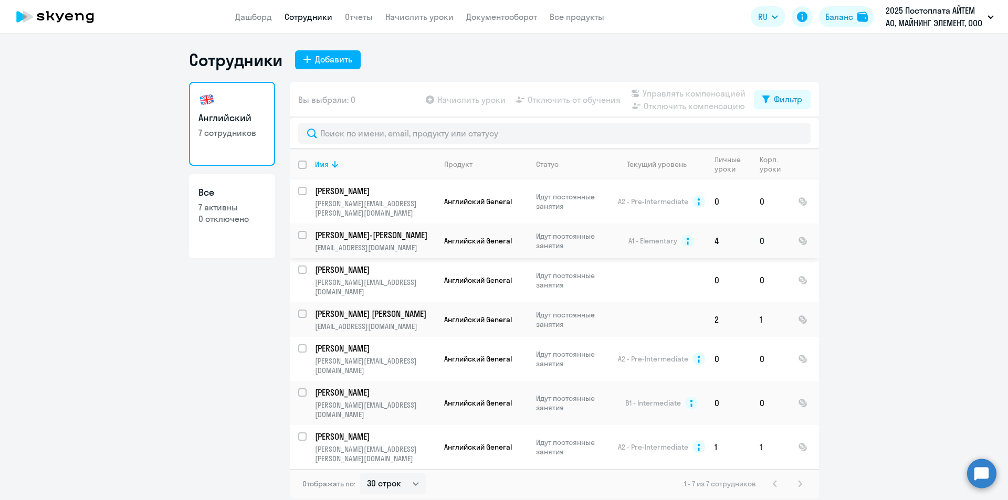
click at [372, 229] on p "[PERSON_NAME]-[PERSON_NAME]" at bounding box center [374, 235] width 119 height 12
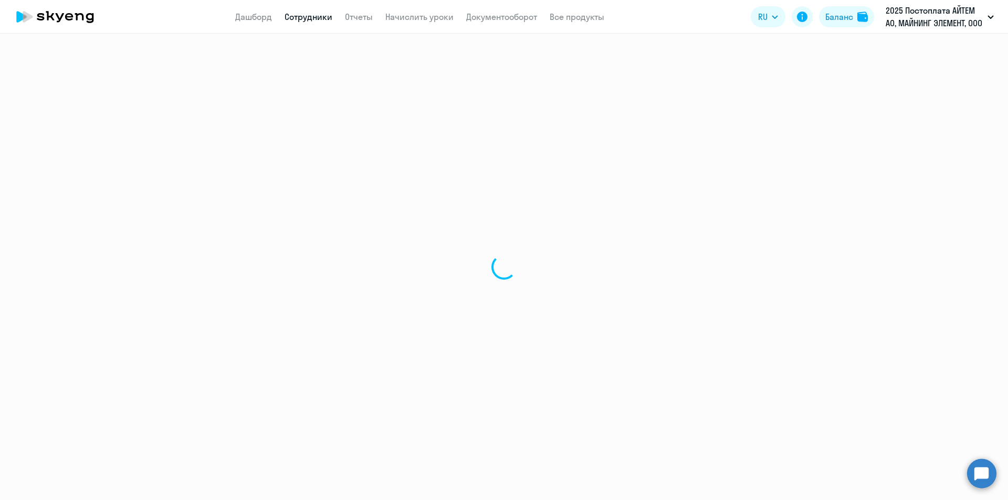
select select "english"
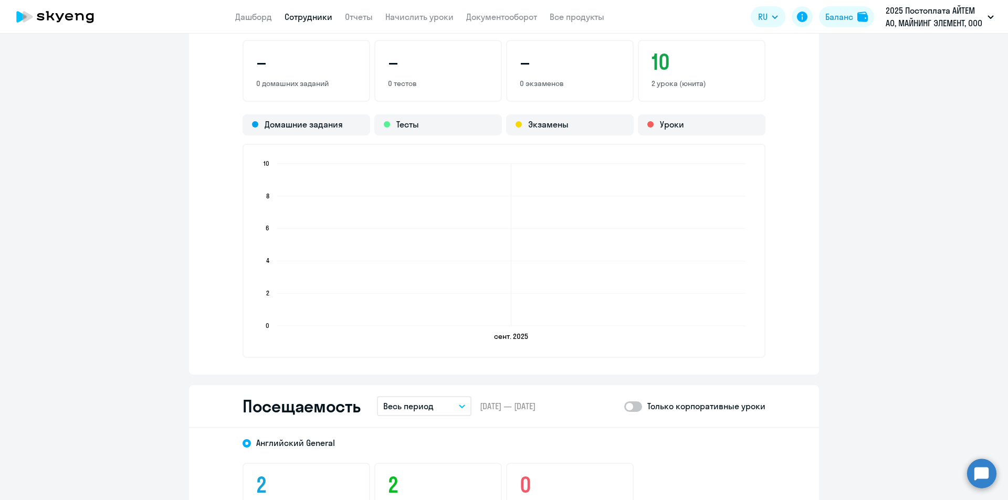
scroll to position [1103, 0]
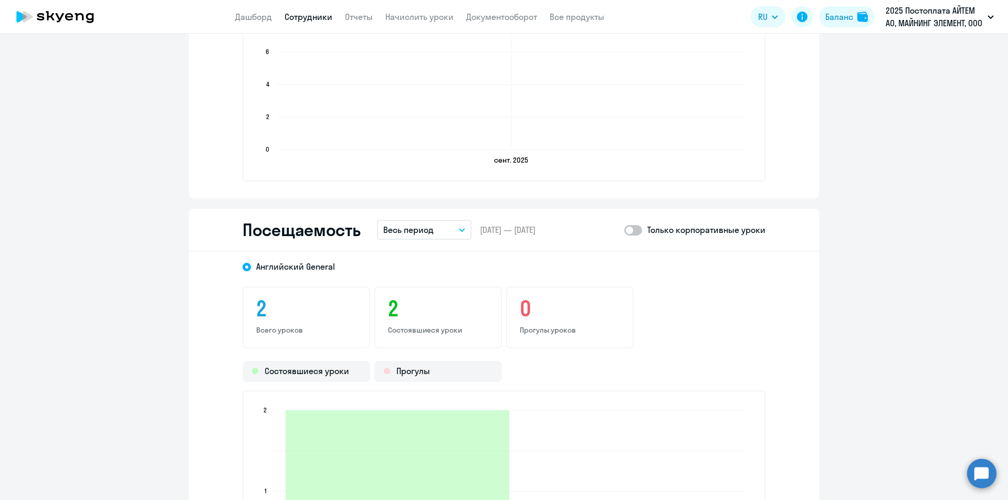
click at [630, 233] on span at bounding box center [633, 230] width 18 height 11
click at [624, 230] on input "checkbox" at bounding box center [624, 230] width 1 height 1
checkbox input "true"
click at [431, 226] on button "Весь период" at bounding box center [424, 230] width 95 height 20
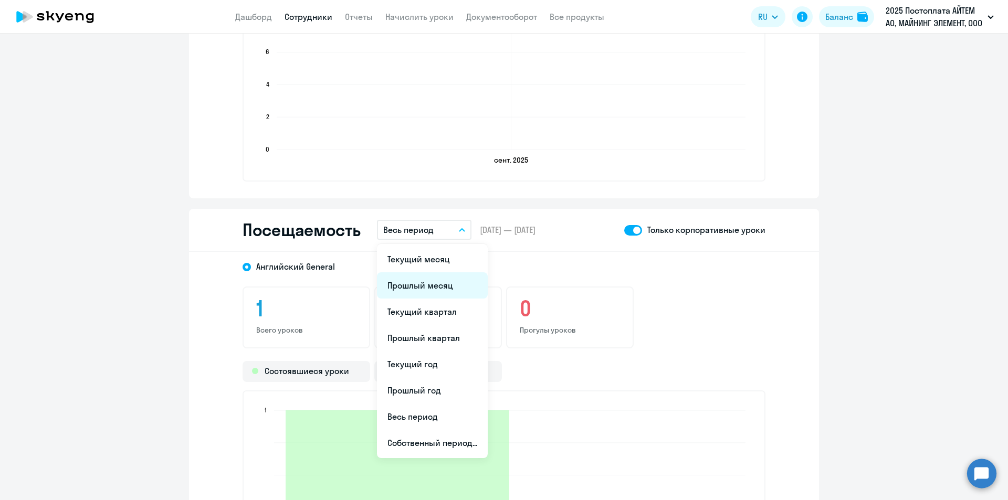
click at [429, 282] on li "Прошлый месяц" at bounding box center [432, 285] width 111 height 26
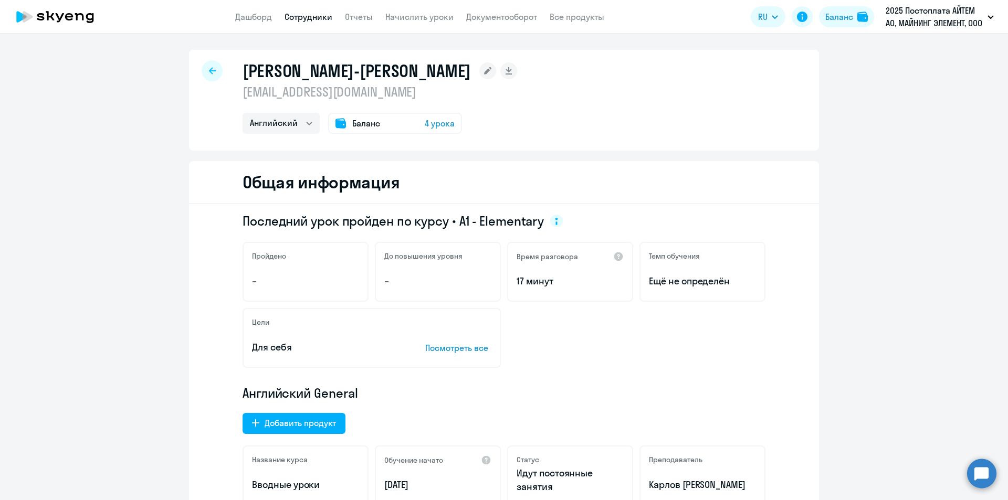
scroll to position [0, 0]
click at [212, 64] on div at bounding box center [212, 71] width 21 height 21
select select "30"
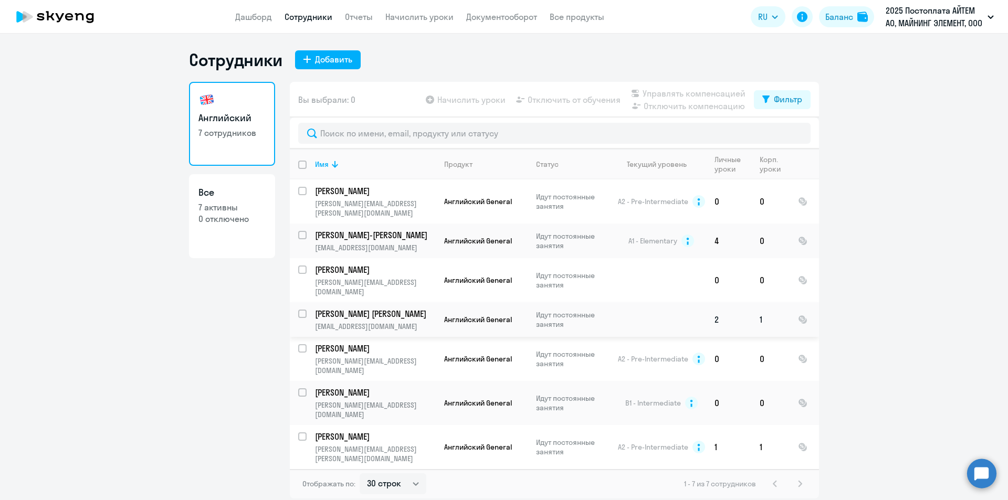
click at [356, 308] on p "[PERSON_NAME] [PERSON_NAME]" at bounding box center [374, 314] width 119 height 12
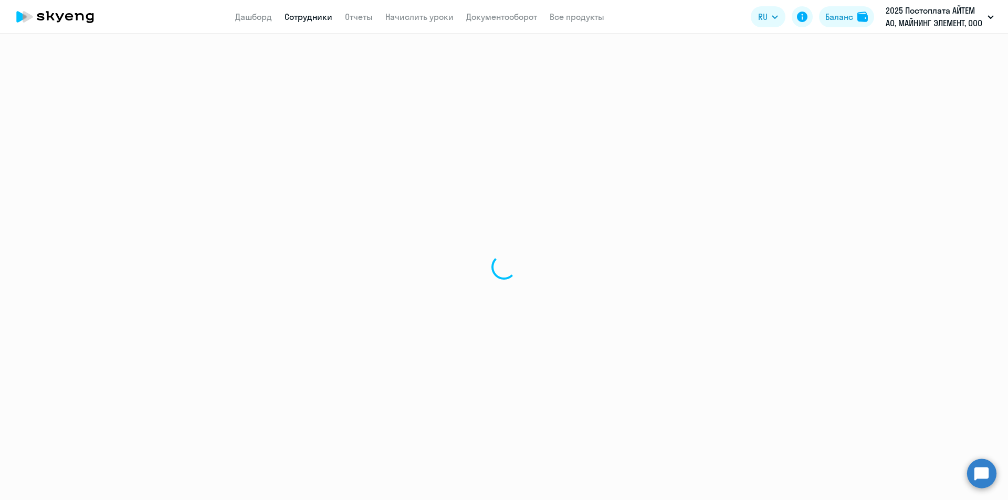
select select "english"
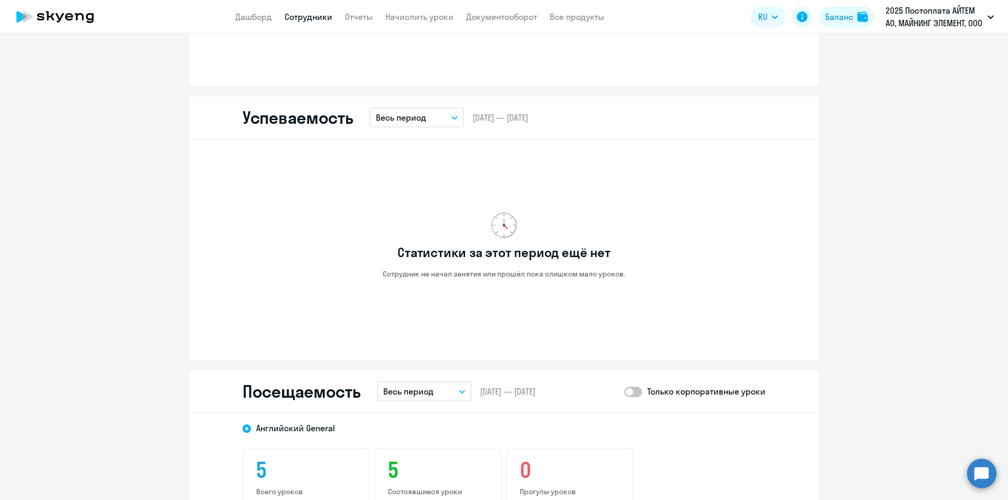
scroll to position [893, 0]
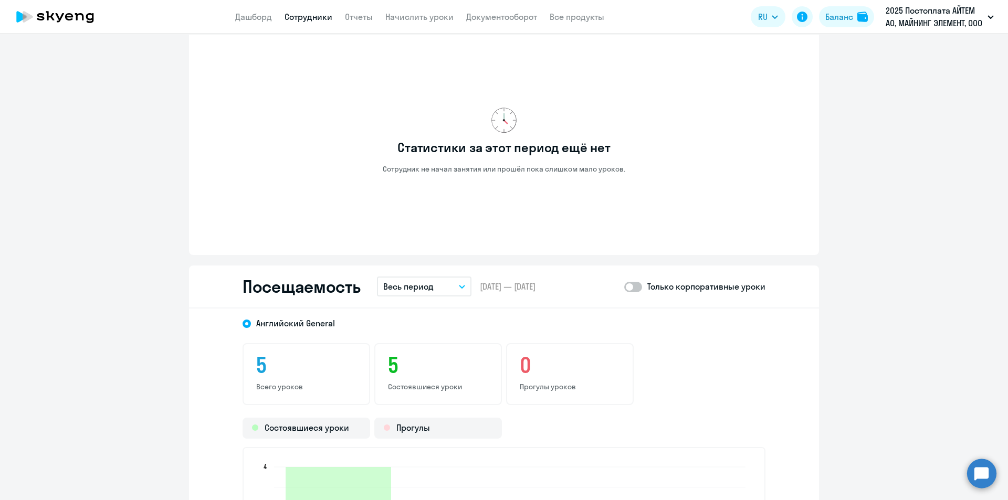
click at [428, 287] on p "Весь период" at bounding box center [408, 286] width 50 height 13
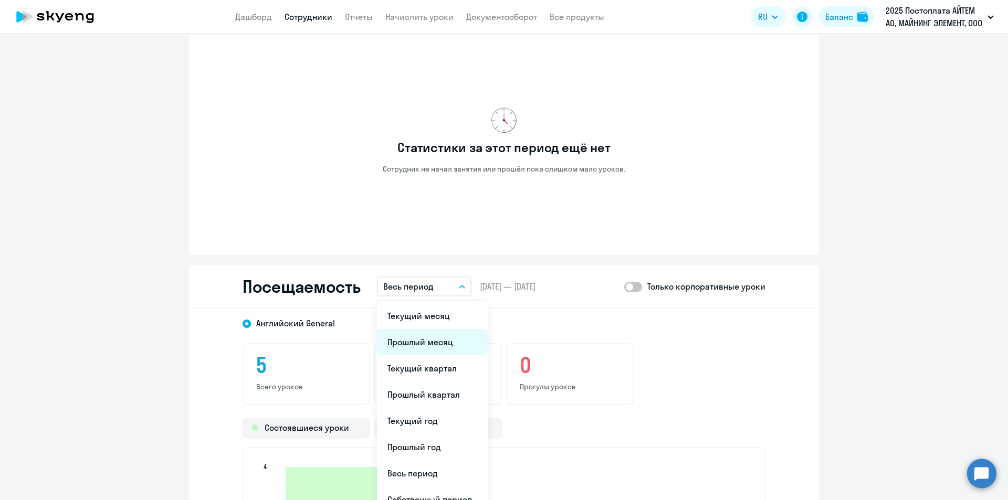
click at [430, 311] on li "Прошлый месяц" at bounding box center [432, 342] width 111 height 26
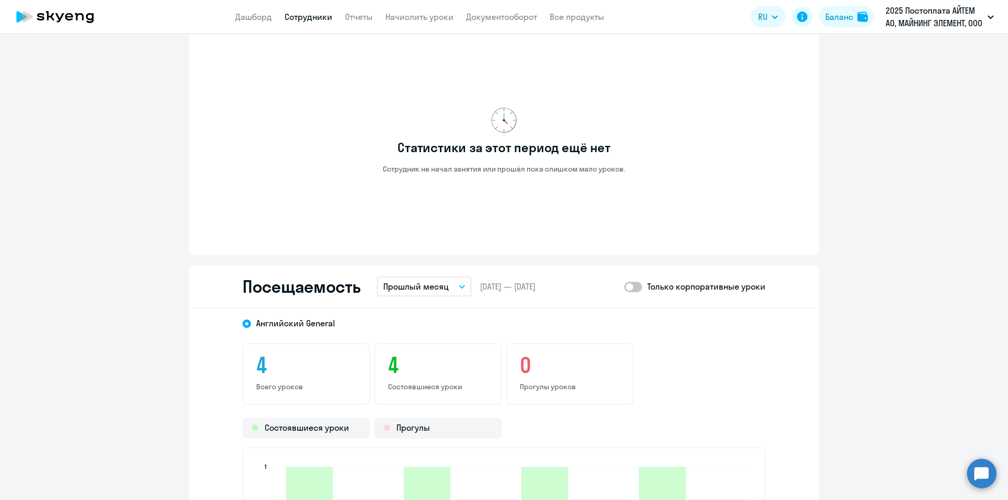
click at [625, 285] on span at bounding box center [633, 287] width 18 height 11
click at [624, 287] on input "checkbox" at bounding box center [624, 287] width 1 height 1
checkbox input "true"
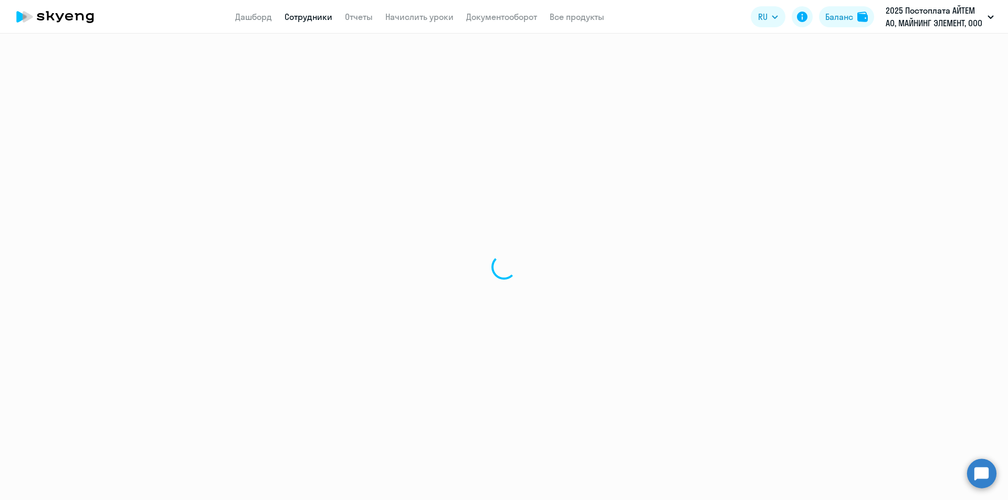
select select "30"
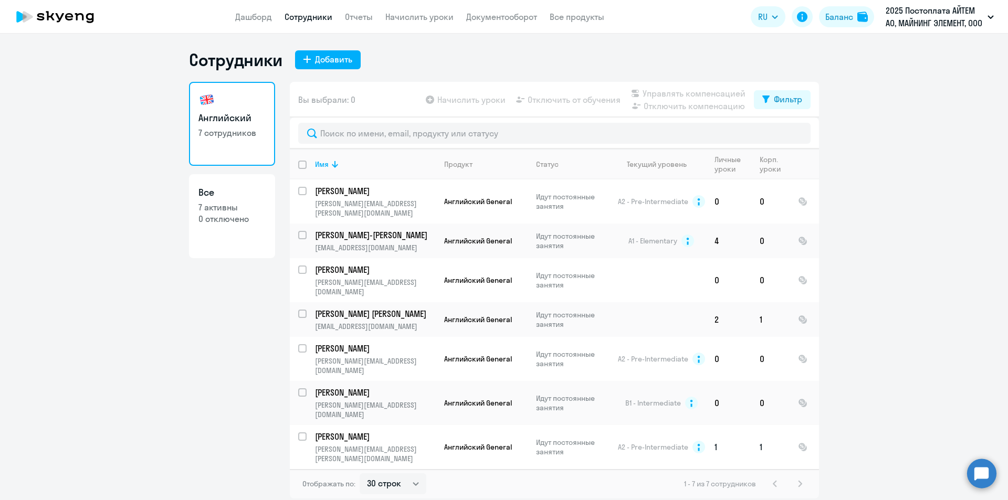
click at [359, 311] on p "[PERSON_NAME]" at bounding box center [374, 437] width 119 height 12
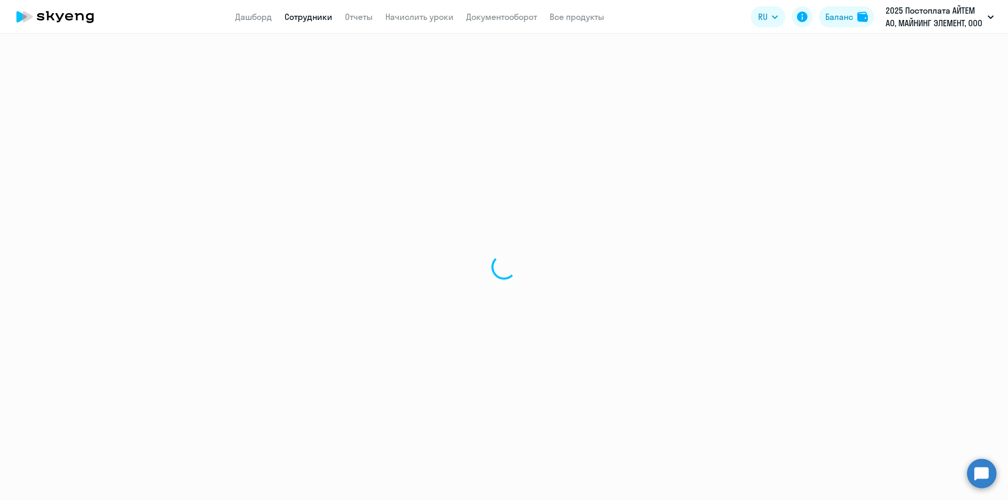
select select "english"
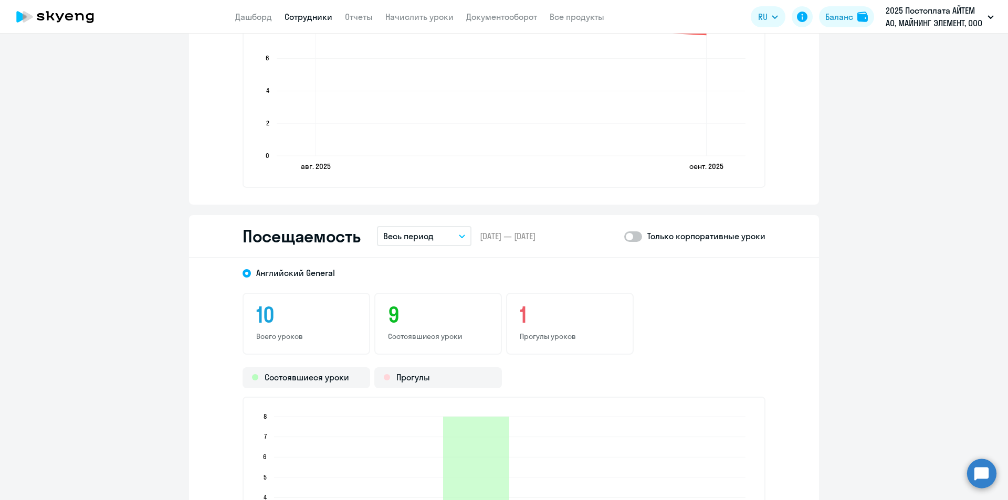
scroll to position [1103, 0]
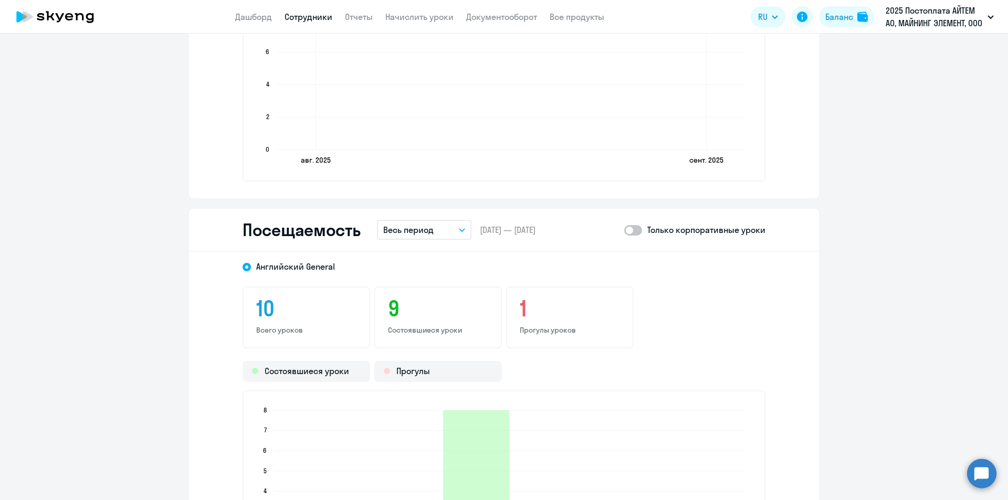
click at [449, 224] on button "Весь период" at bounding box center [424, 230] width 95 height 20
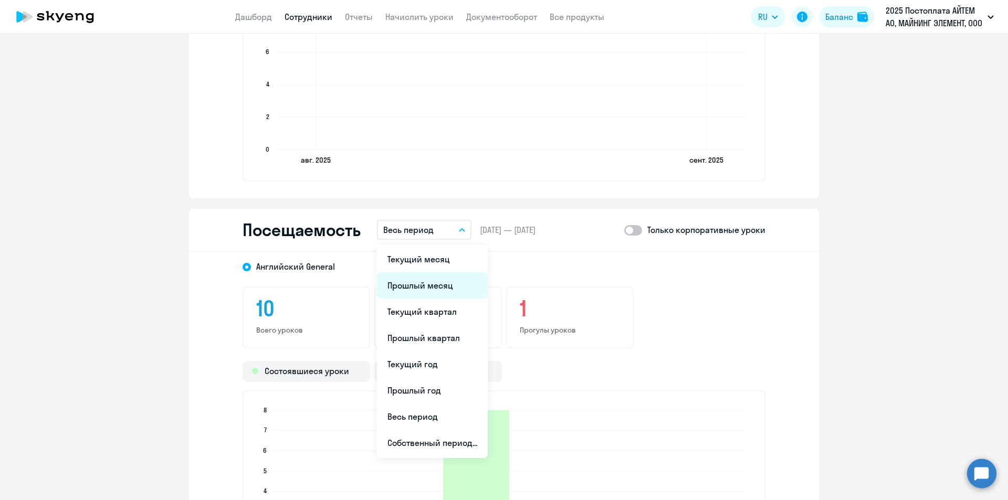
click at [426, 278] on li "Прошлый месяц" at bounding box center [432, 285] width 111 height 26
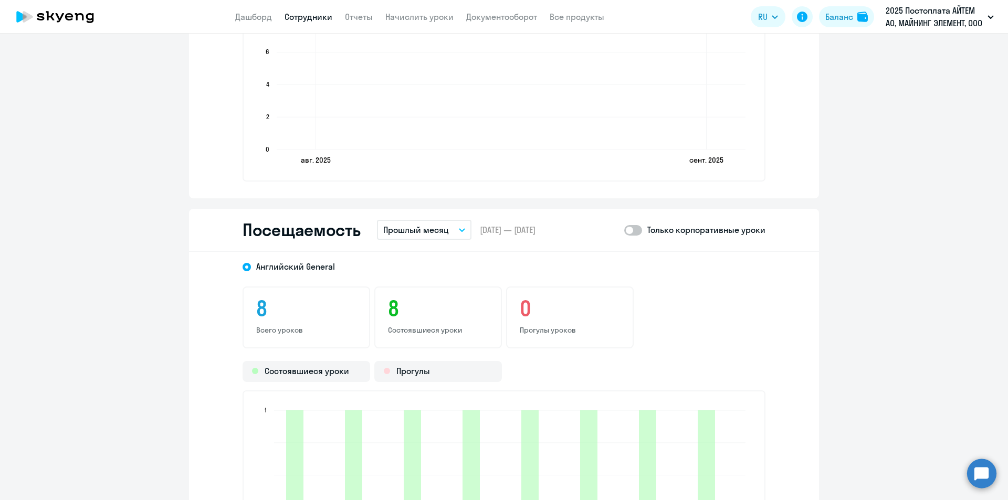
click at [629, 232] on span at bounding box center [633, 230] width 18 height 11
click at [624, 230] on input "checkbox" at bounding box center [624, 230] width 1 height 1
checkbox input "true"
